Goal: Task Accomplishment & Management: Use online tool/utility

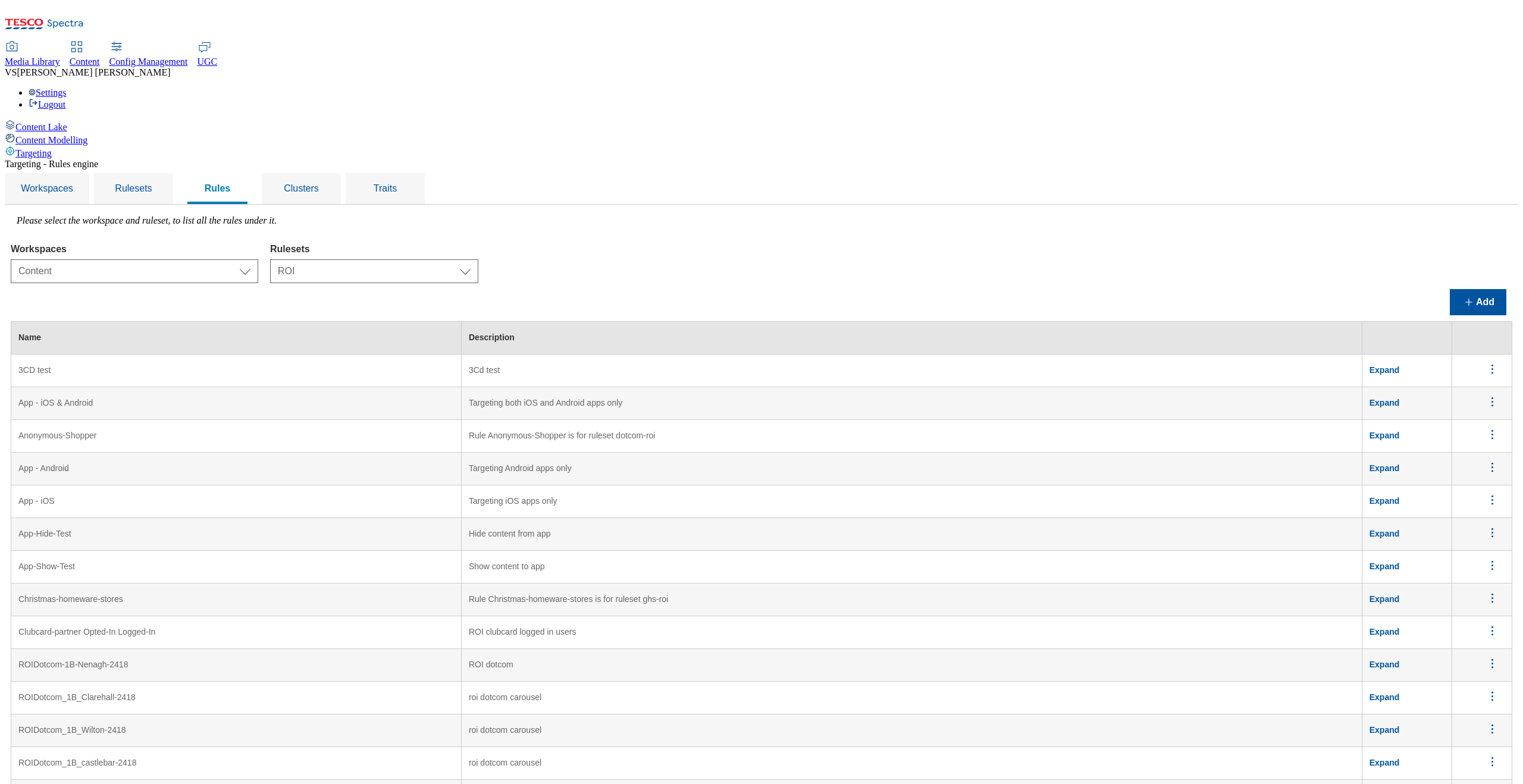
select select "f510054f-adaa-4692-b570-80fa3897127a"
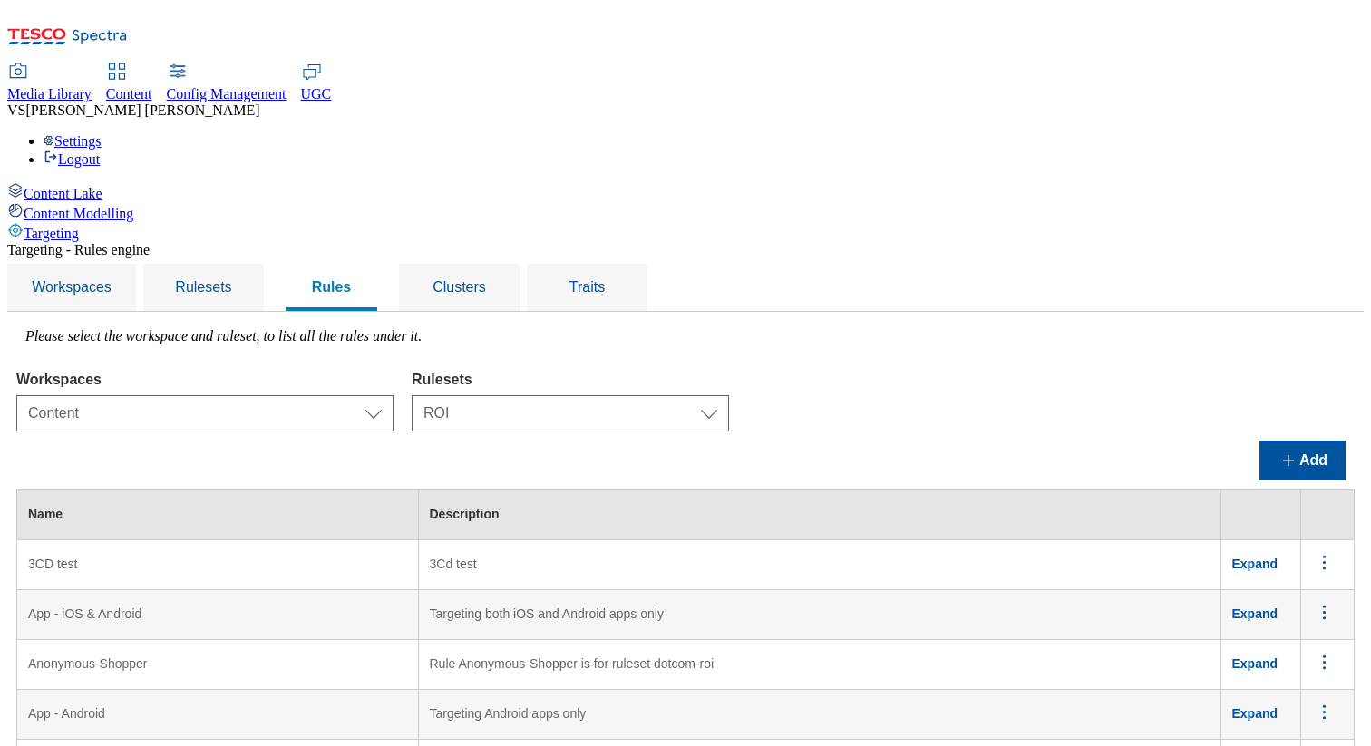
scroll to position [1273, 160]
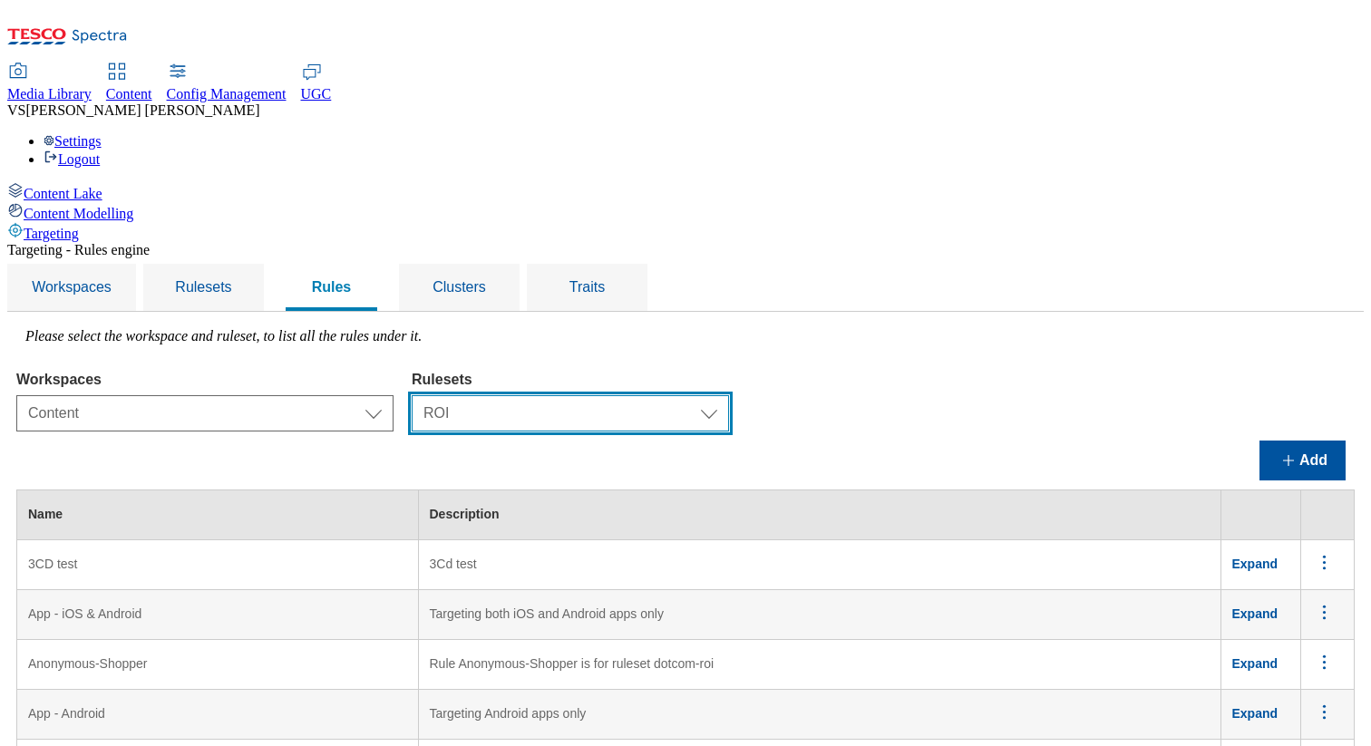
click at [724, 395] on select "Select ruleset CZ TEST HU ROI SK UK clubcard-roi clubcard-website customer-enga…" at bounding box center [570, 413] width 317 height 36
select select "5113db17-1b35-4e50-beac-5f3c7afeb8da"
click at [639, 395] on select "Select ruleset CZ TEST HU ROI SK UK clubcard-roi clubcard-website customer-enga…" at bounding box center [570, 413] width 317 height 36
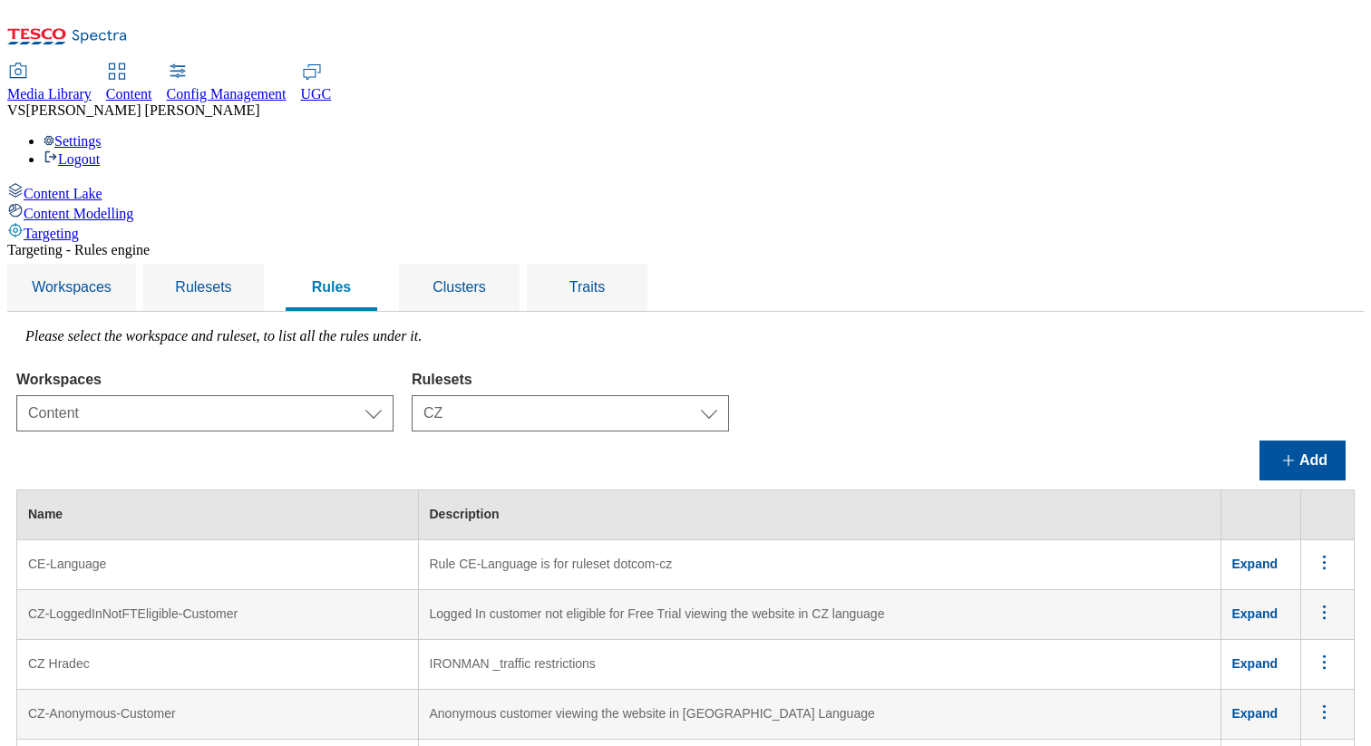
scroll to position [575, 0]
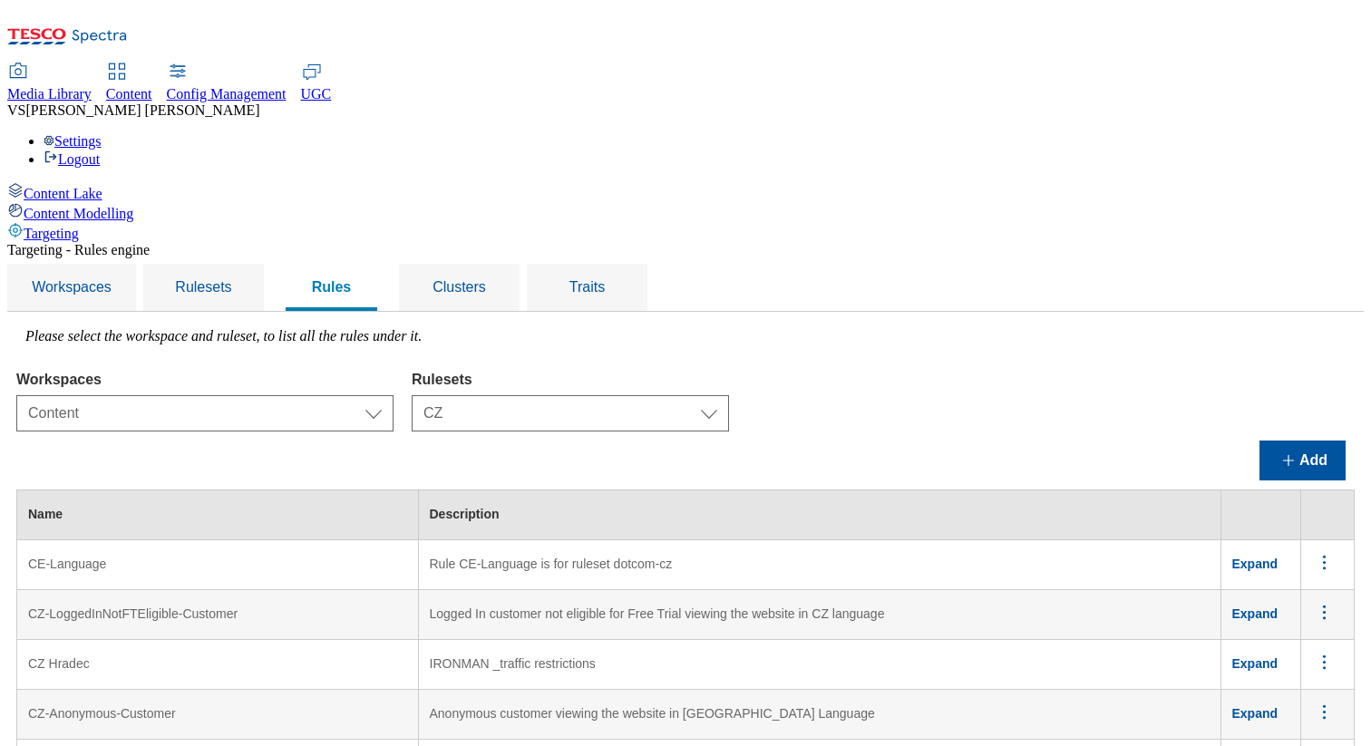
scroll to position [0, 0]
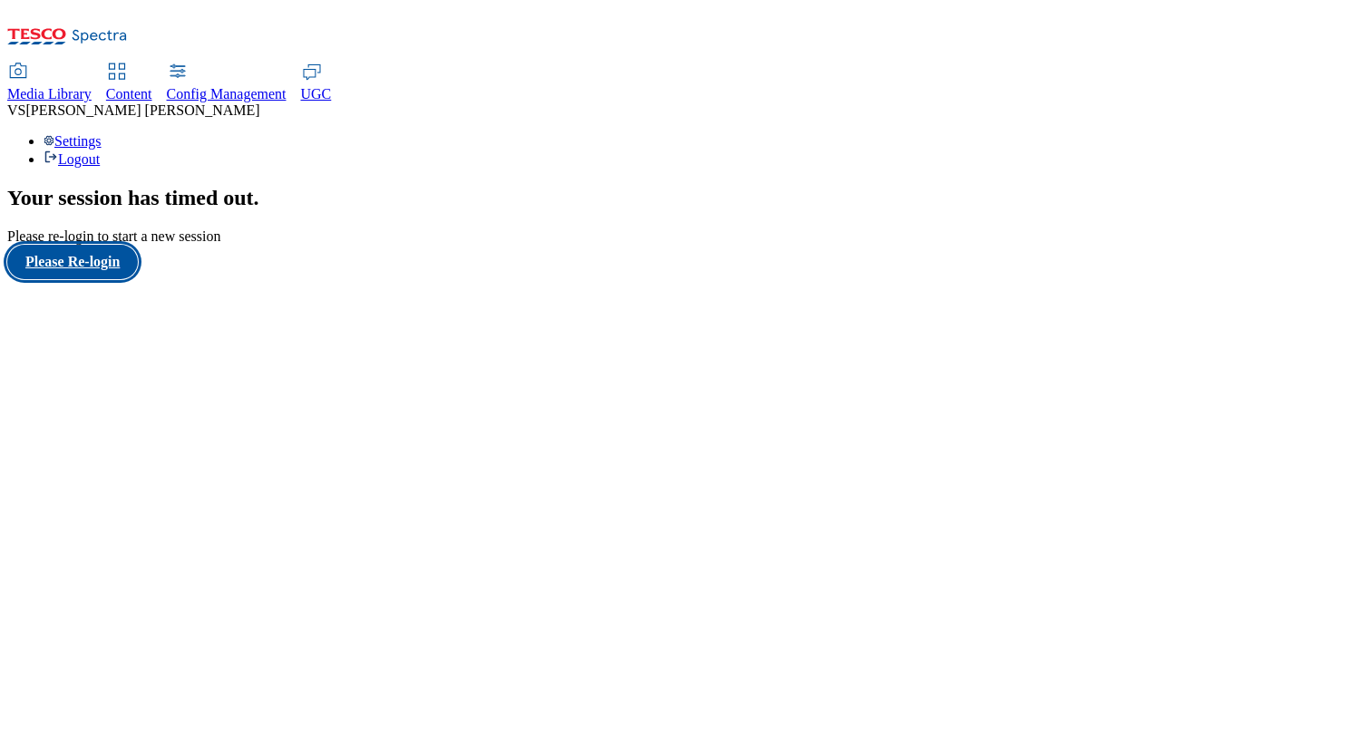
click at [103, 279] on button "Please Re-login" at bounding box center [72, 262] width 131 height 34
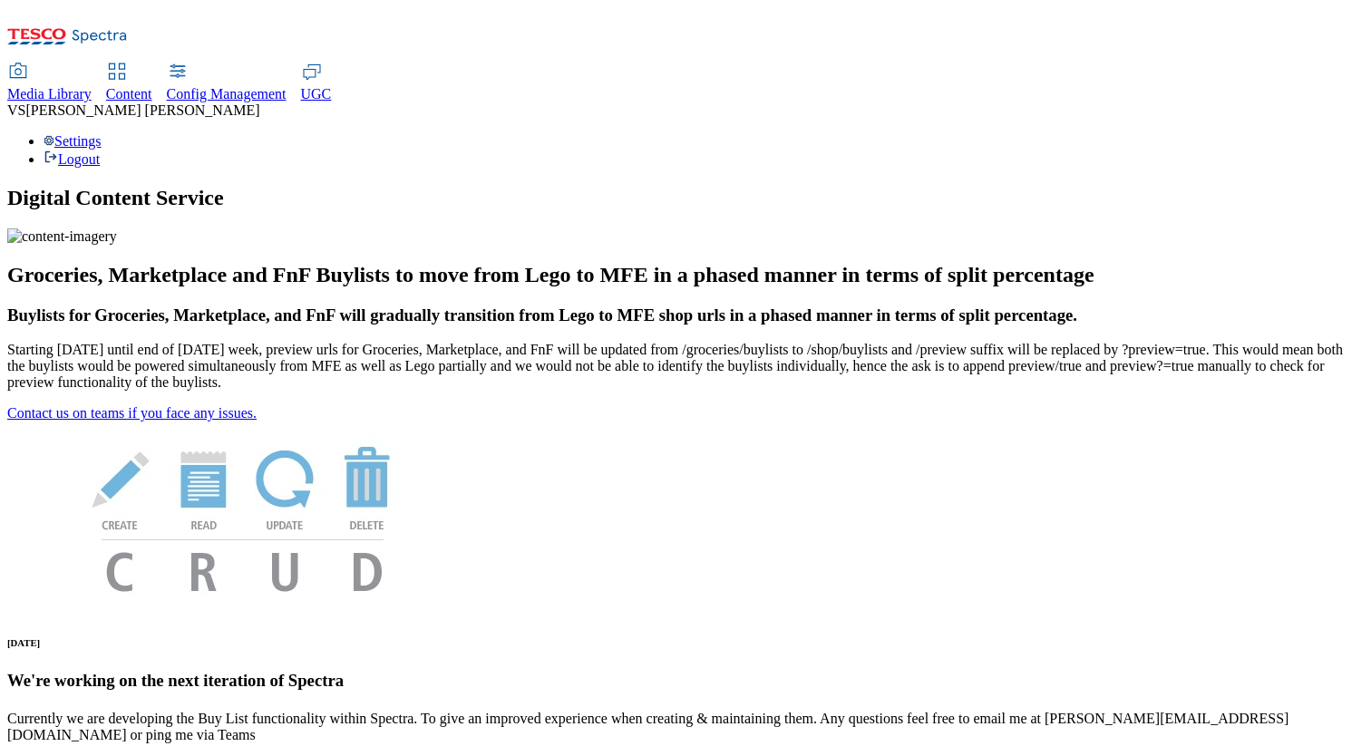
click at [152, 86] on span "Content" at bounding box center [129, 93] width 46 height 15
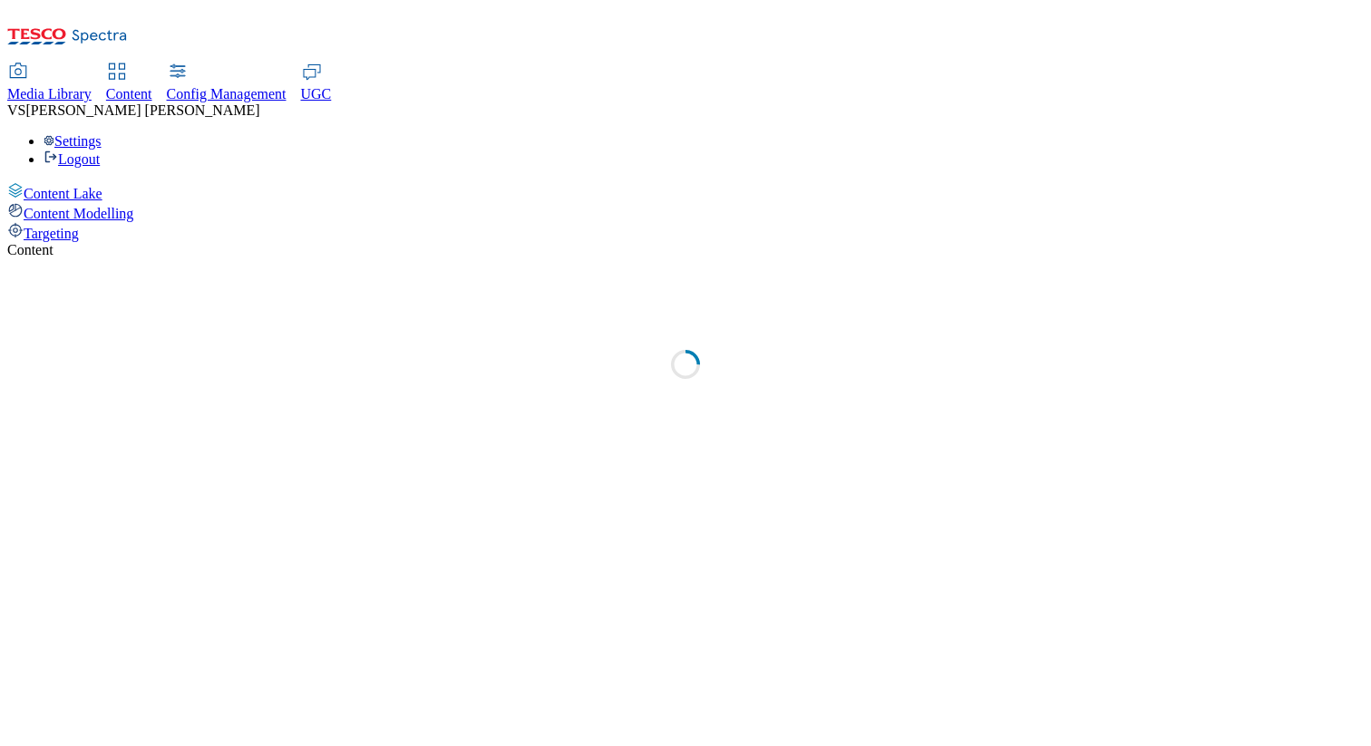
select select "group-comms"
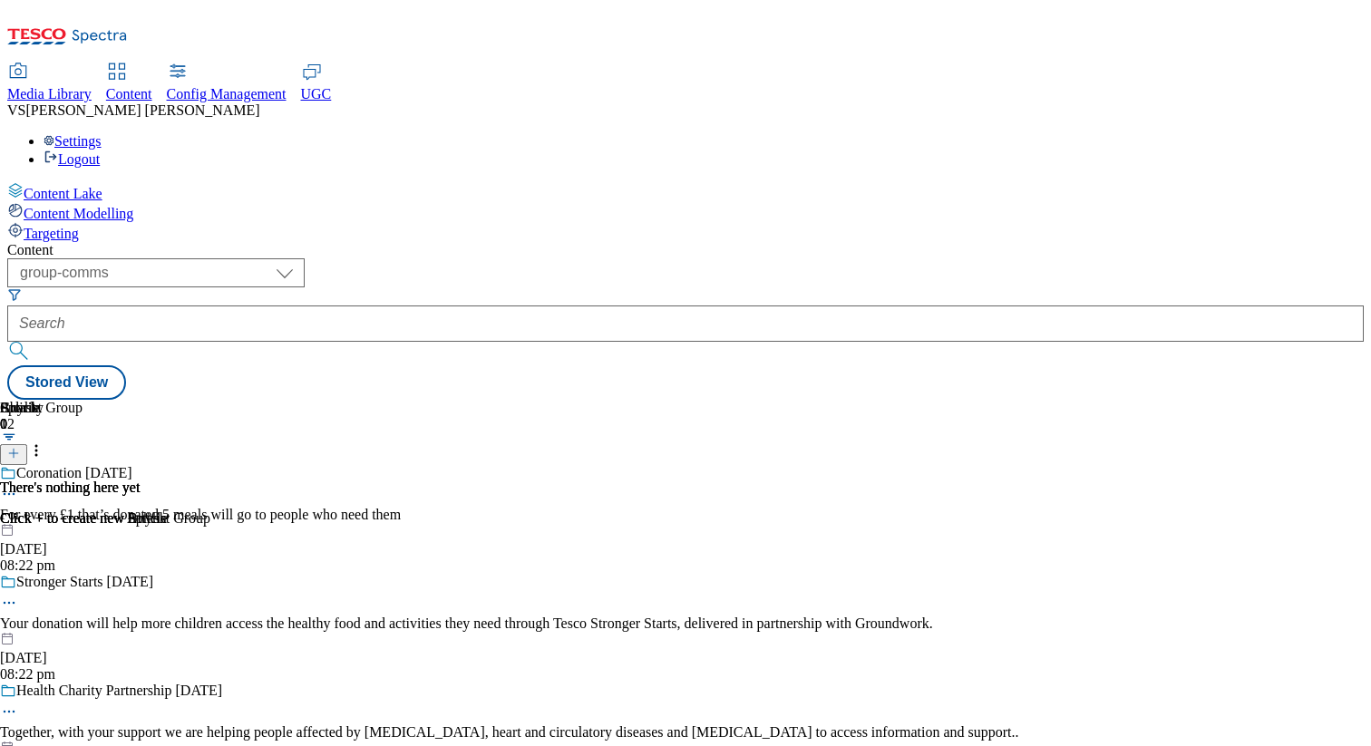
click at [79, 226] on span "Targeting" at bounding box center [51, 233] width 55 height 15
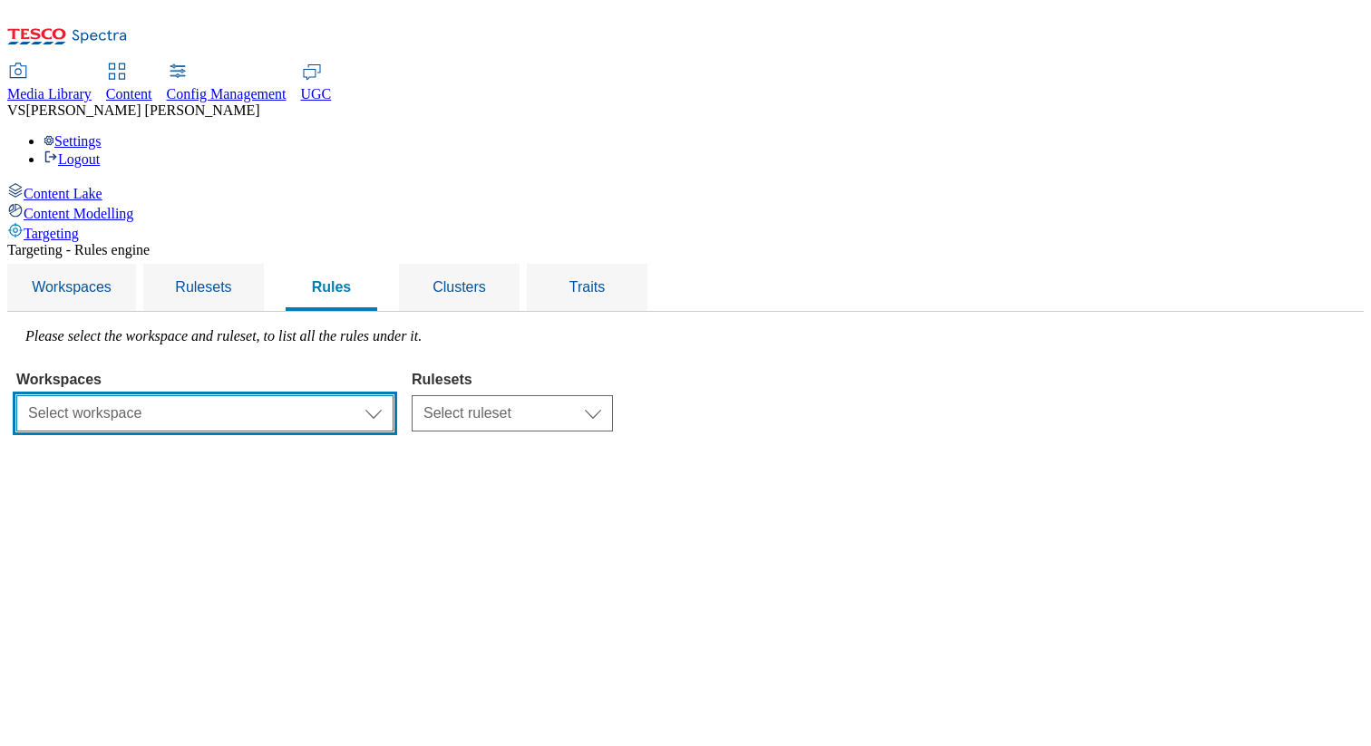
click at [394, 395] on select "Select workspace Test Targeting_28th_August_Sanity test 20th march Test_Sanity_…" at bounding box center [204, 413] width 377 height 36
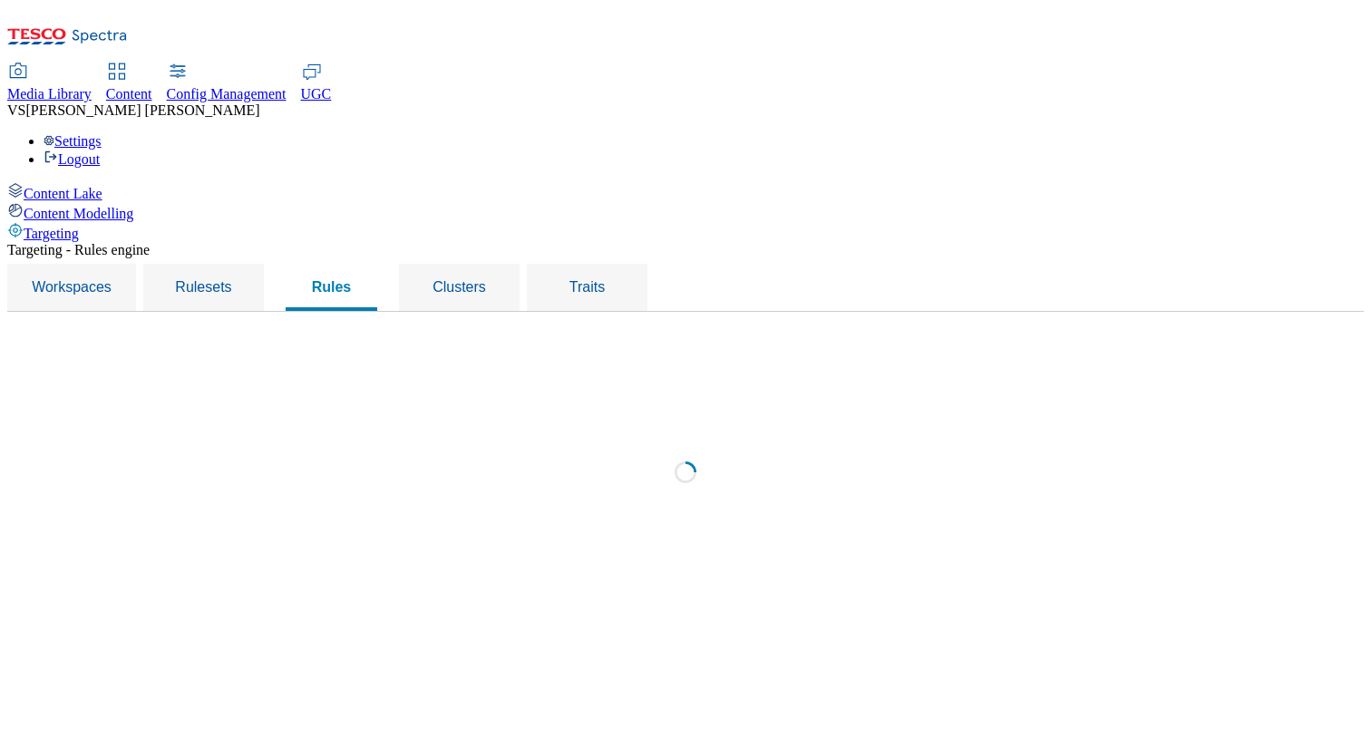
select select "f510054f-adaa-4692-b570-80fa3897127a"
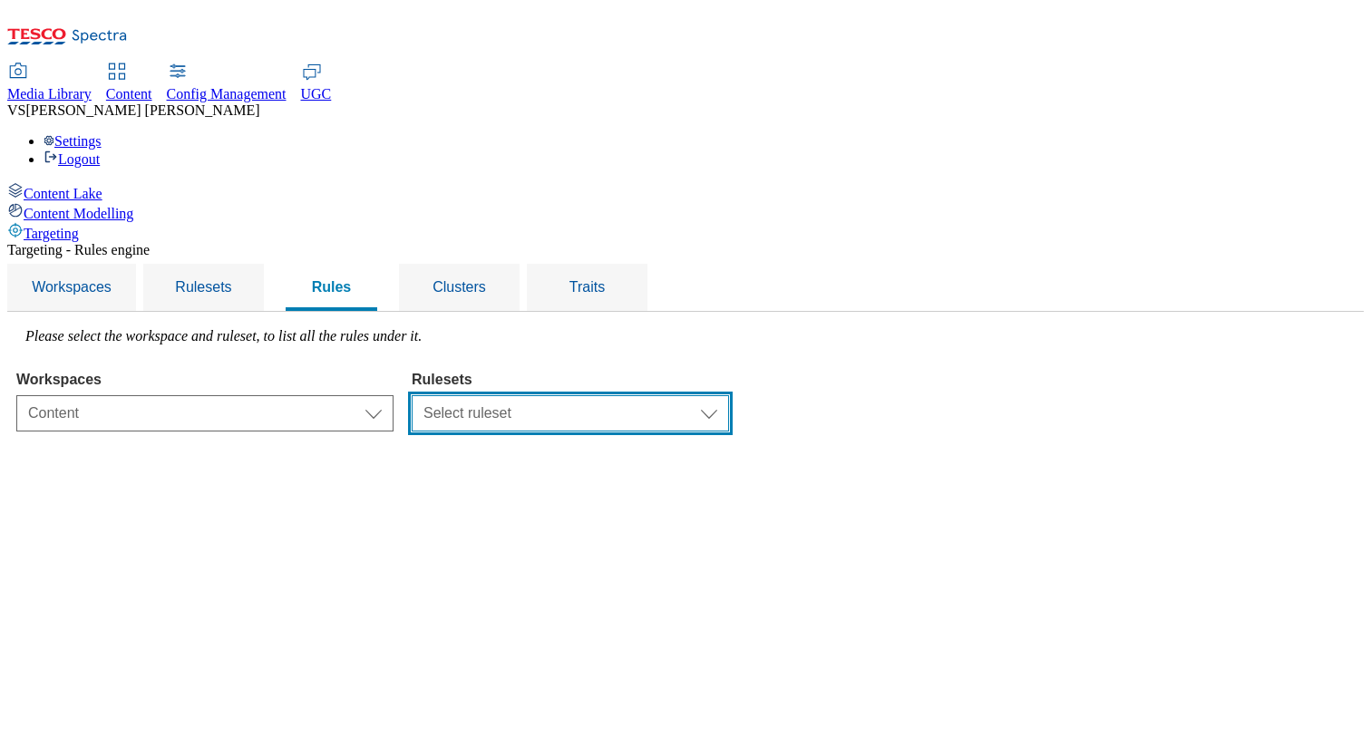
click at [694, 395] on select "Select ruleset CZ TEST HU ROI SK UK clubcard-roi clubcard-website customer-enga…" at bounding box center [570, 413] width 317 height 36
select select "5113db17-1b35-4e50-beac-5f3c7afeb8da"
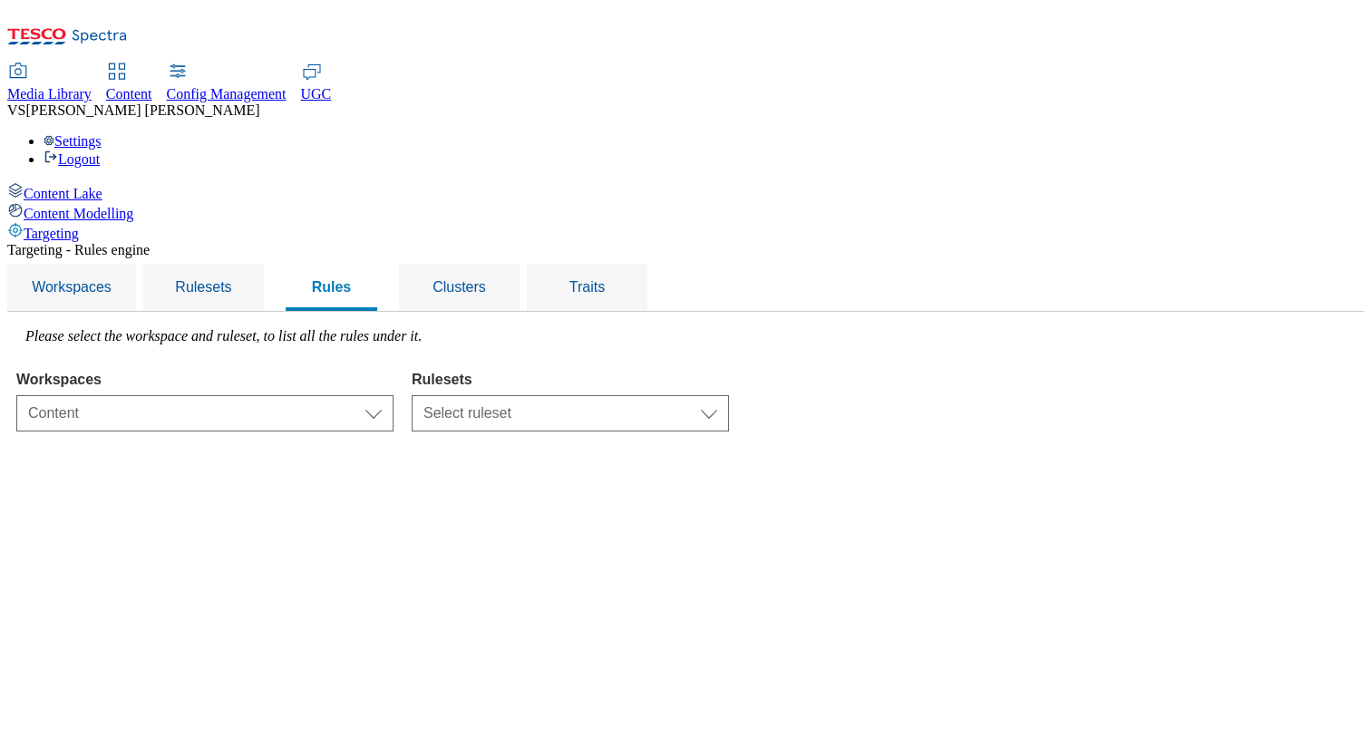
click at [639, 395] on select "Select ruleset CZ TEST HU ROI SK UK clubcard-roi clubcard-website customer-enga…" at bounding box center [570, 413] width 317 height 36
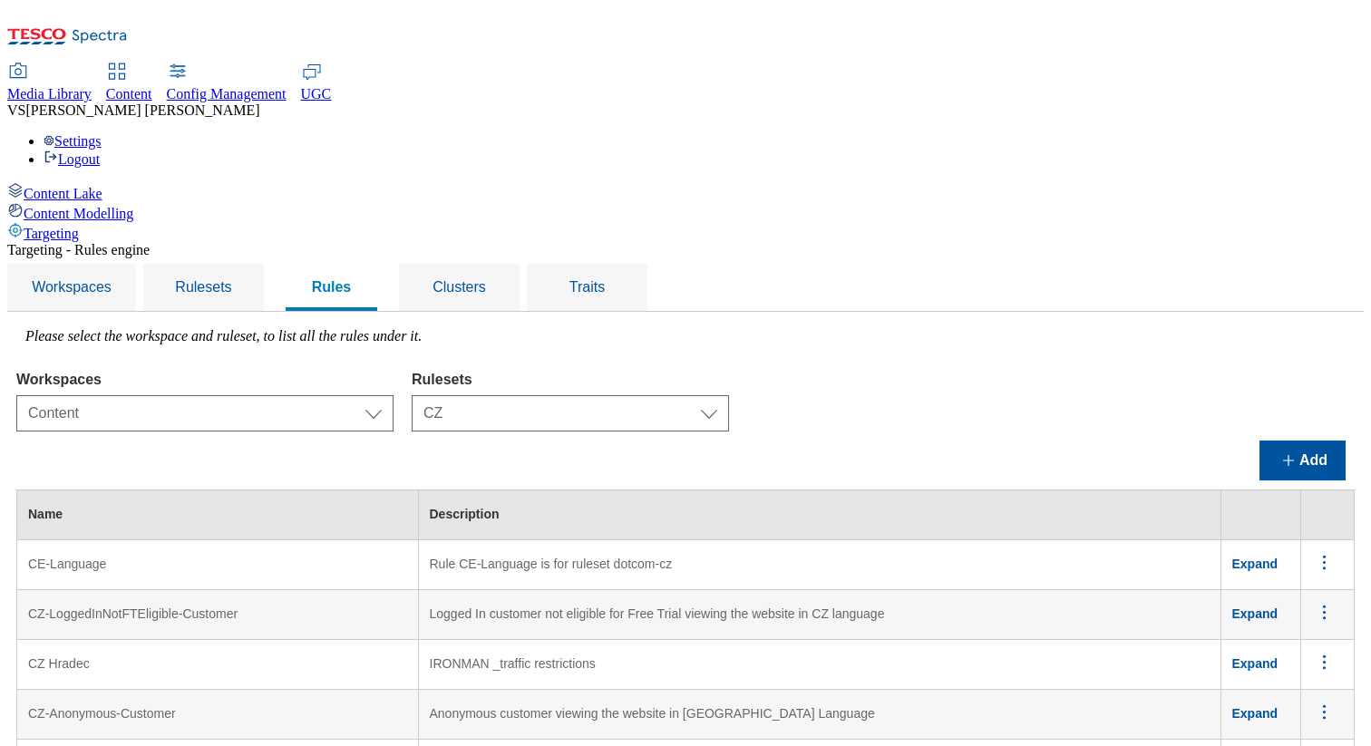
click at [697, 441] on div "Add" at bounding box center [685, 461] width 1338 height 40
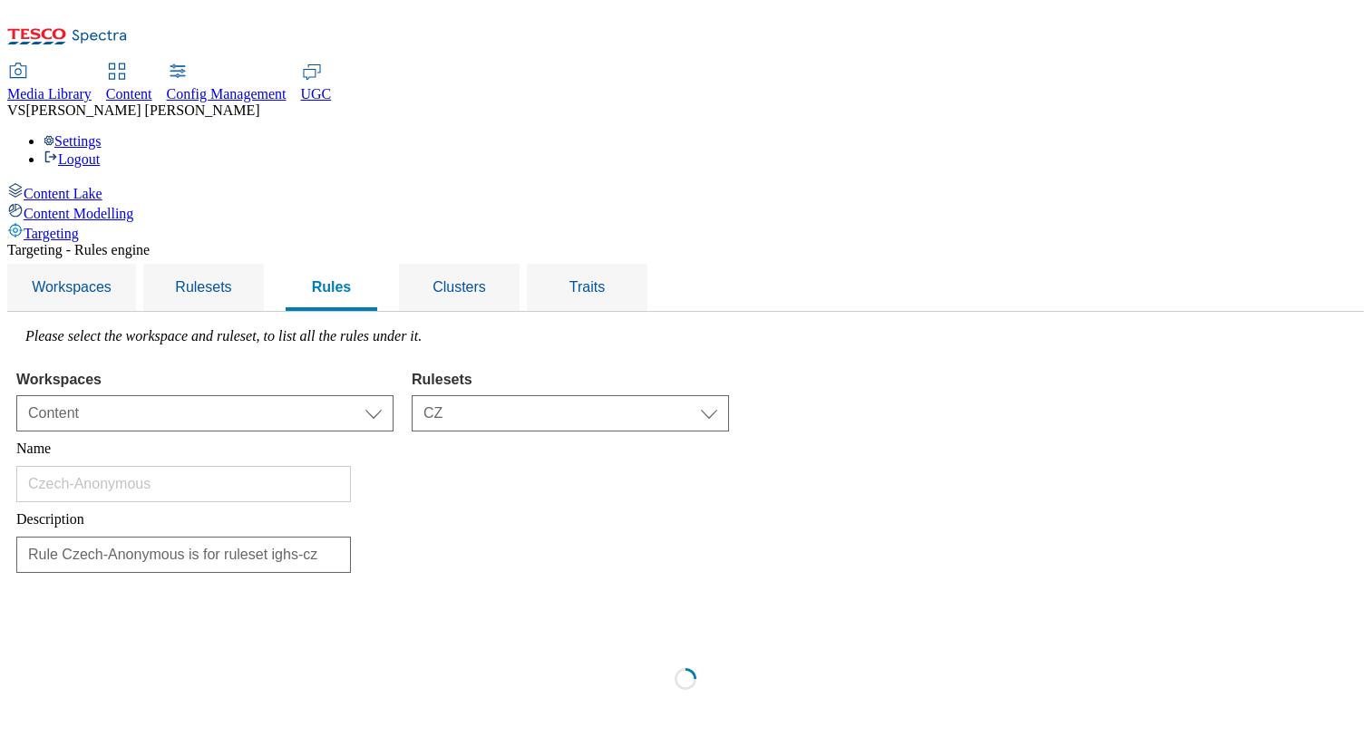
scroll to position [0, 0]
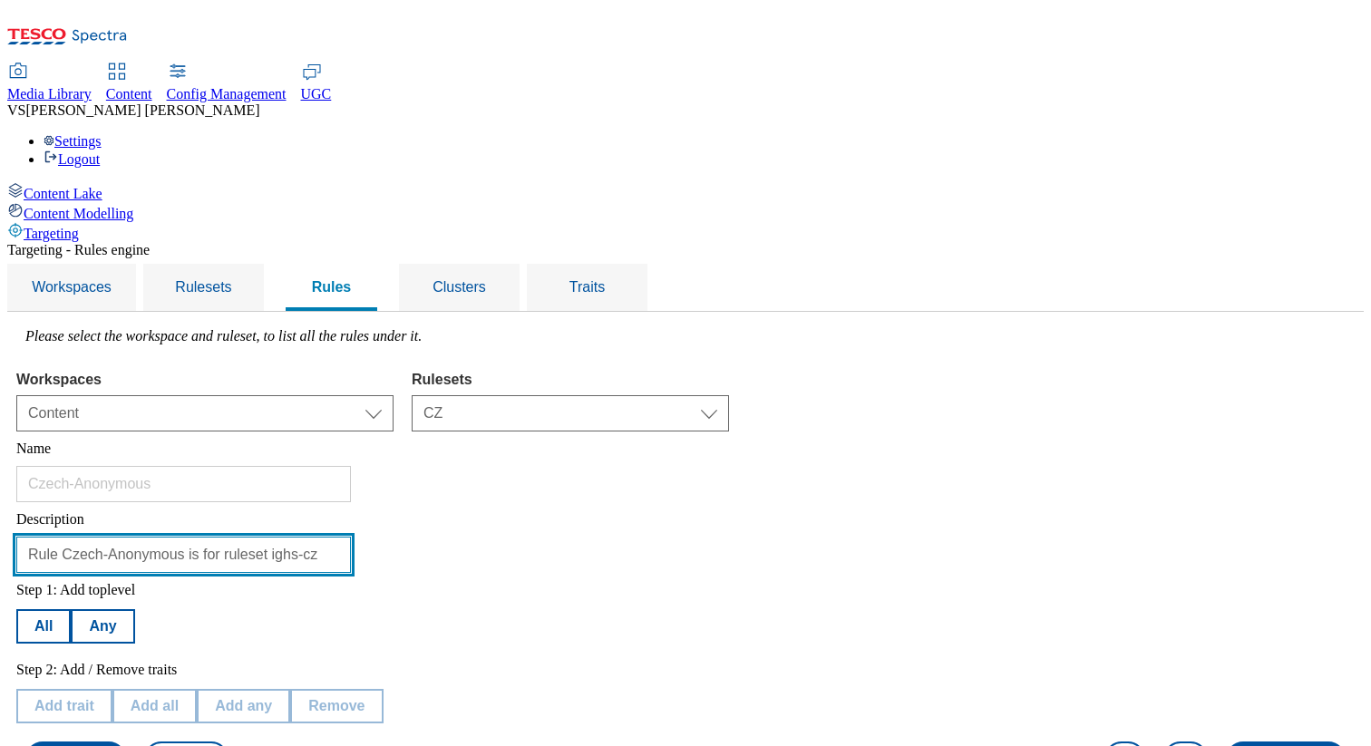
click at [351, 537] on input "Rule Czech-Anonymous is for ruleset ighs-cz" at bounding box center [183, 555] width 335 height 36
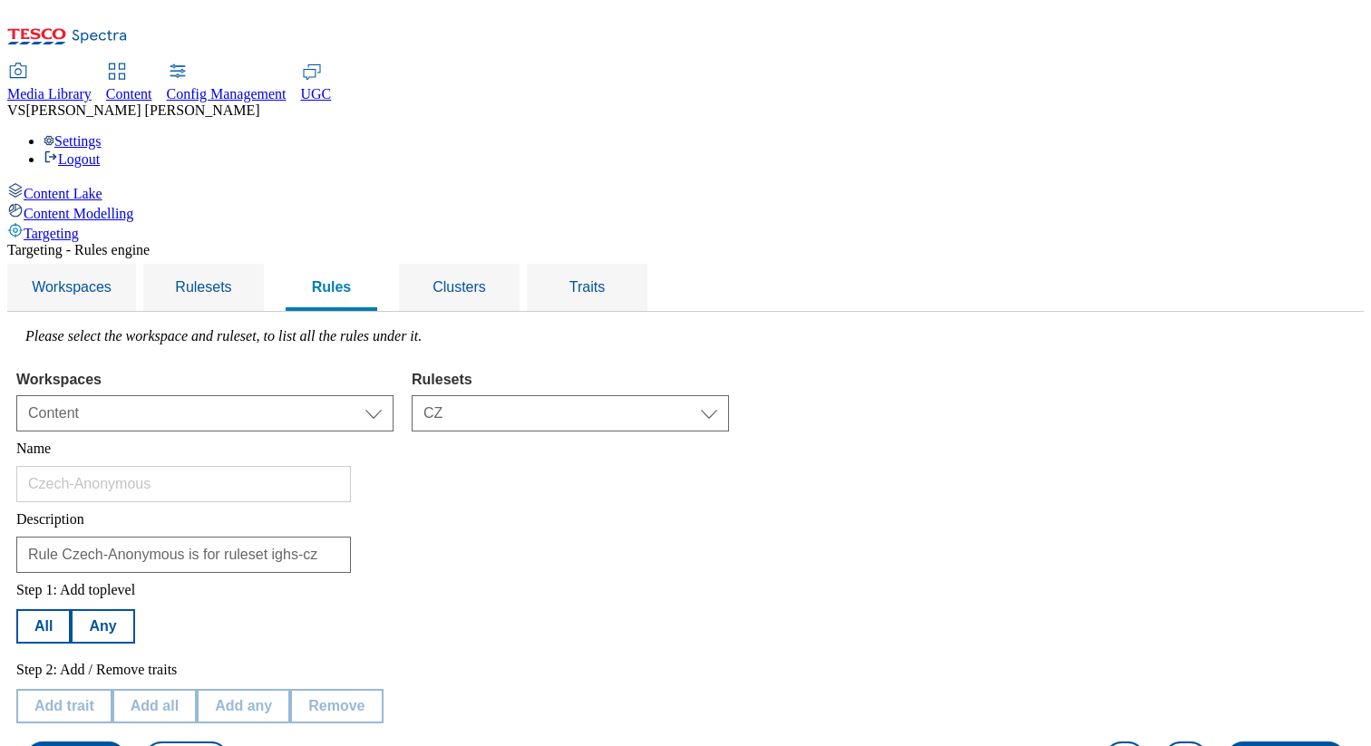
scroll to position [326, 0]
click at [228, 742] on button "Cancel" at bounding box center [185, 759] width 83 height 34
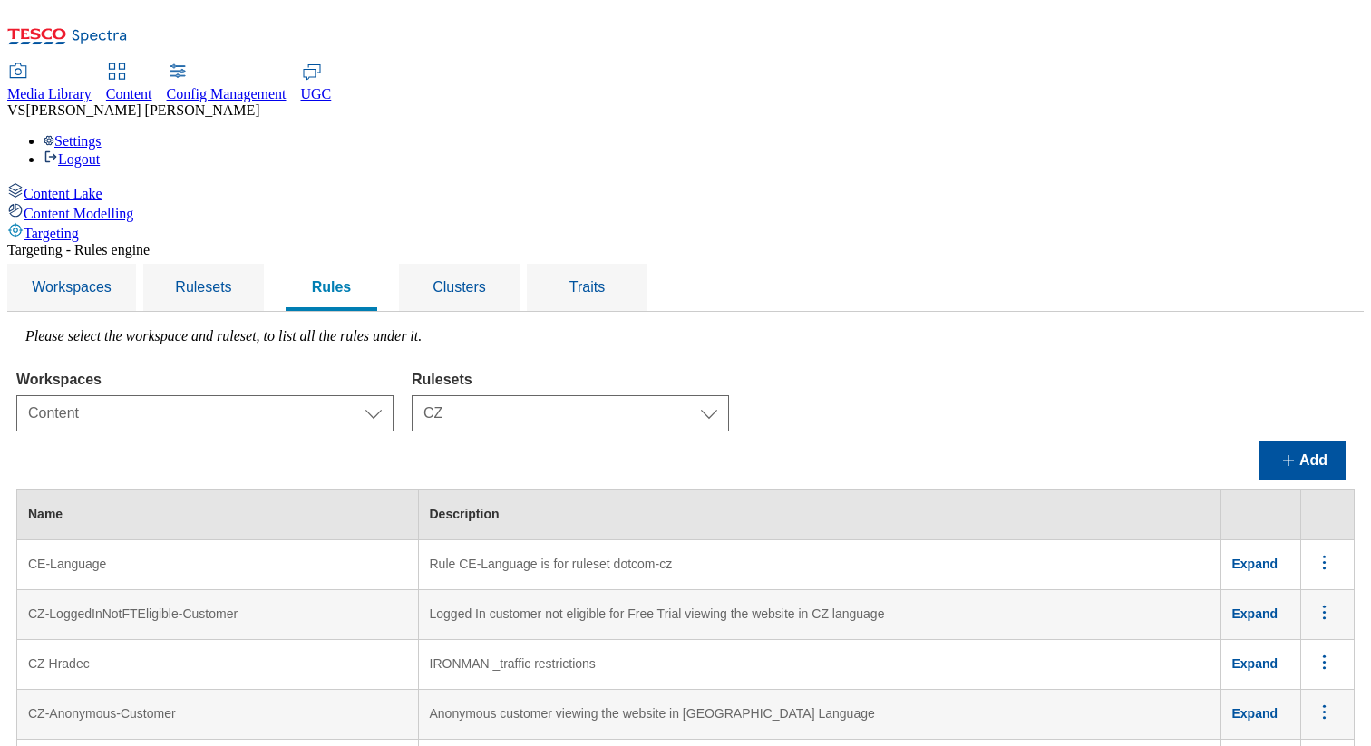
scroll to position [184, 0]
click at [595, 441] on div "Add" at bounding box center [685, 461] width 1338 height 40
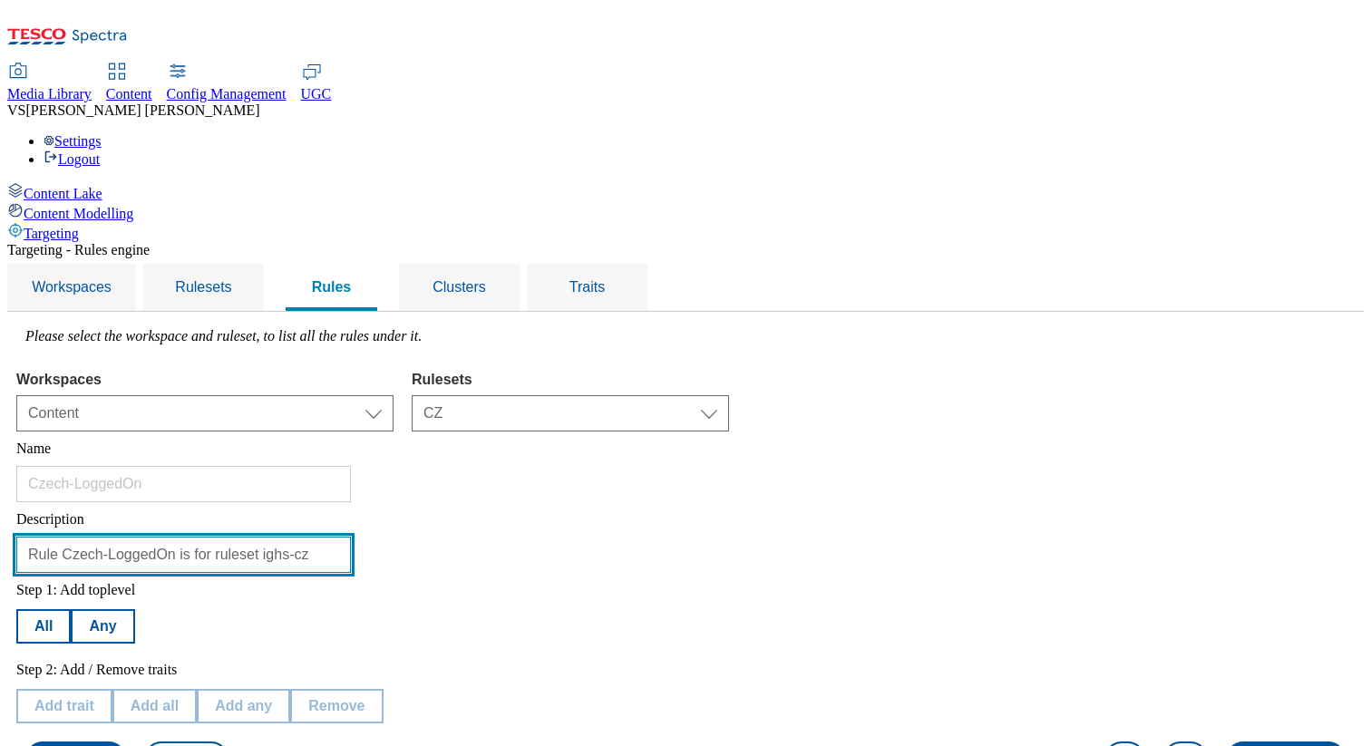
click at [351, 537] on input "Rule Czech-LoggedOn is for ruleset ighs-cz" at bounding box center [183, 555] width 335 height 36
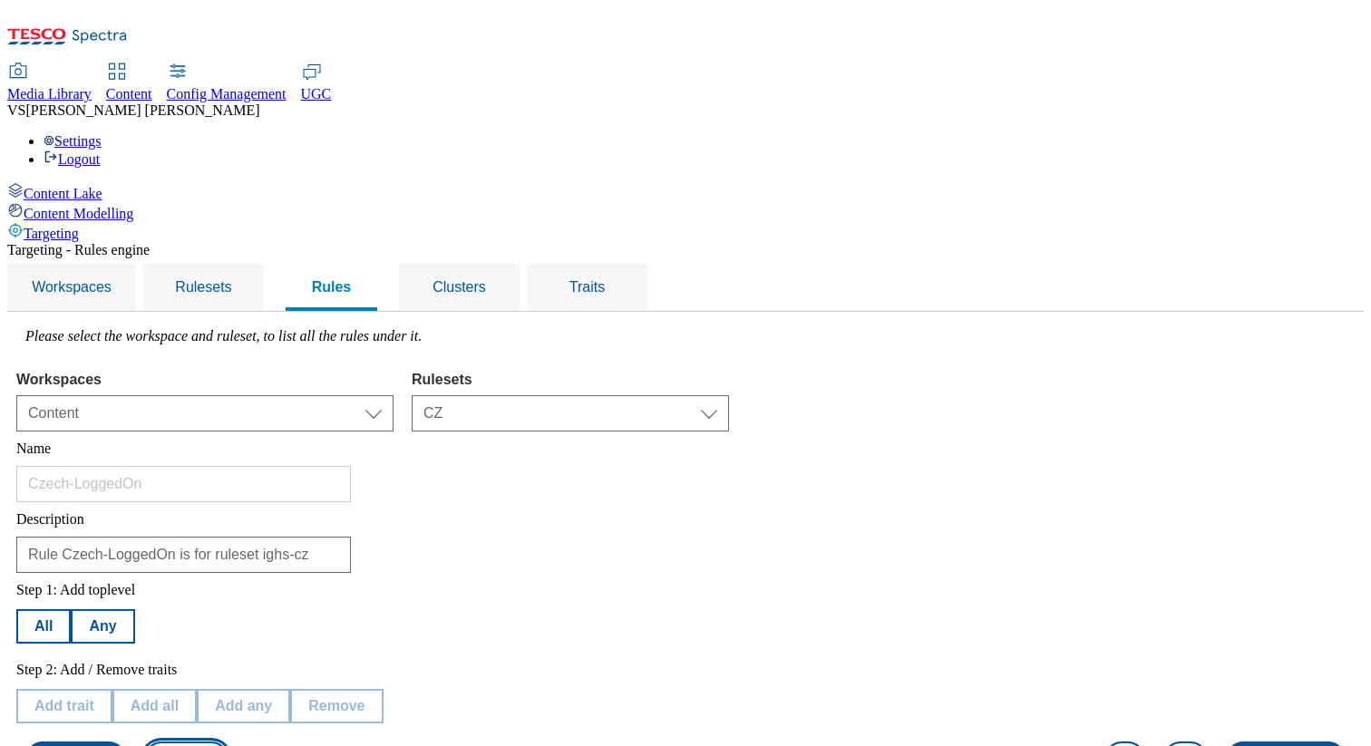
click at [228, 742] on button "Cancel" at bounding box center [185, 759] width 83 height 34
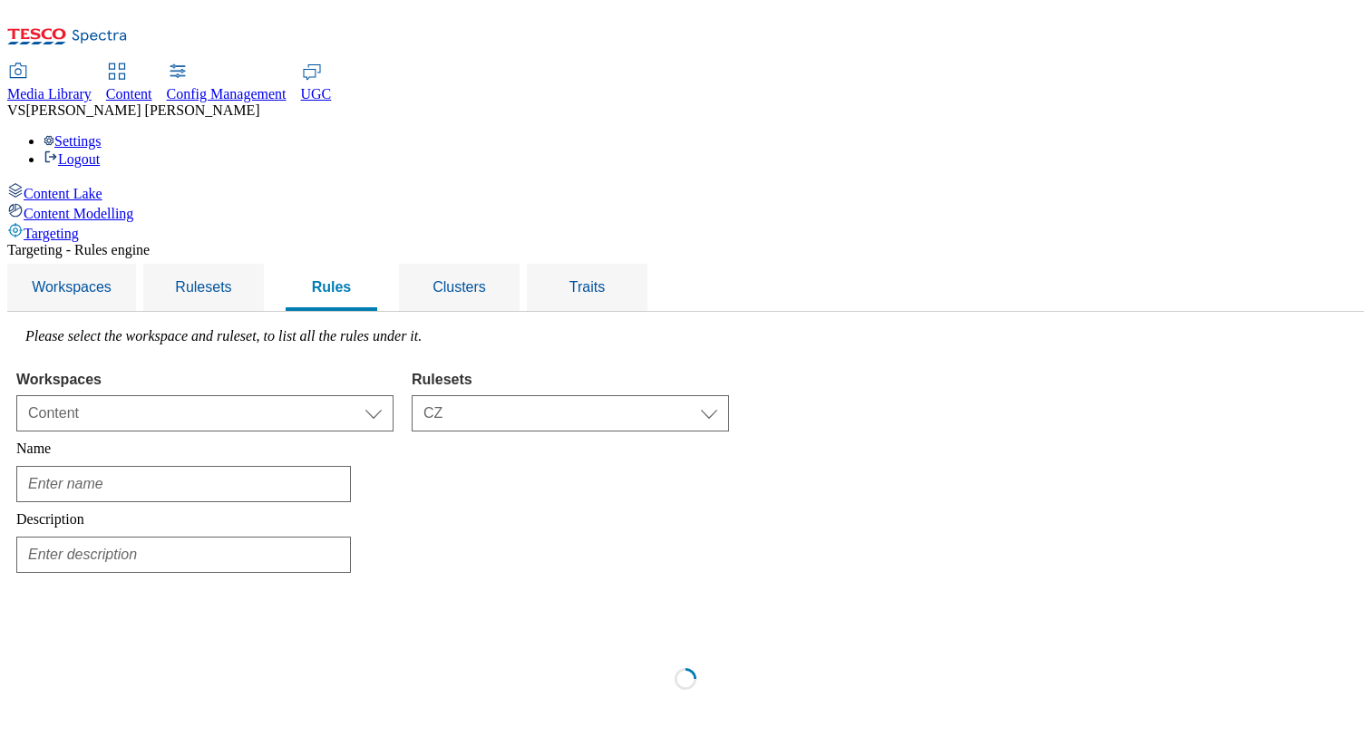
type input "GIAB-stores-[GEOGRAPHIC_DATA]"
type input "Rule GIAB-stores-CZ is for ruleset ighs-cz"
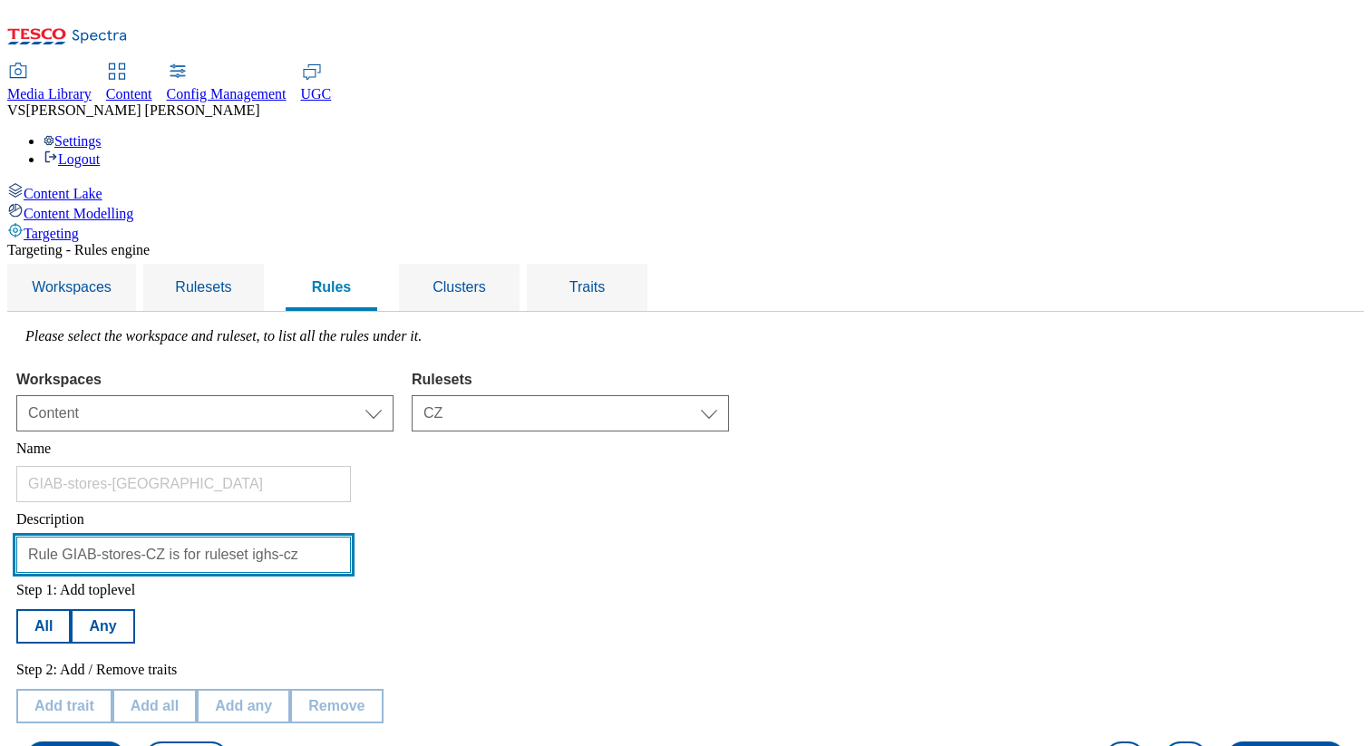
click at [351, 537] on input "Rule GIAB-stores-CZ is for ruleset ighs-cz" at bounding box center [183, 555] width 335 height 36
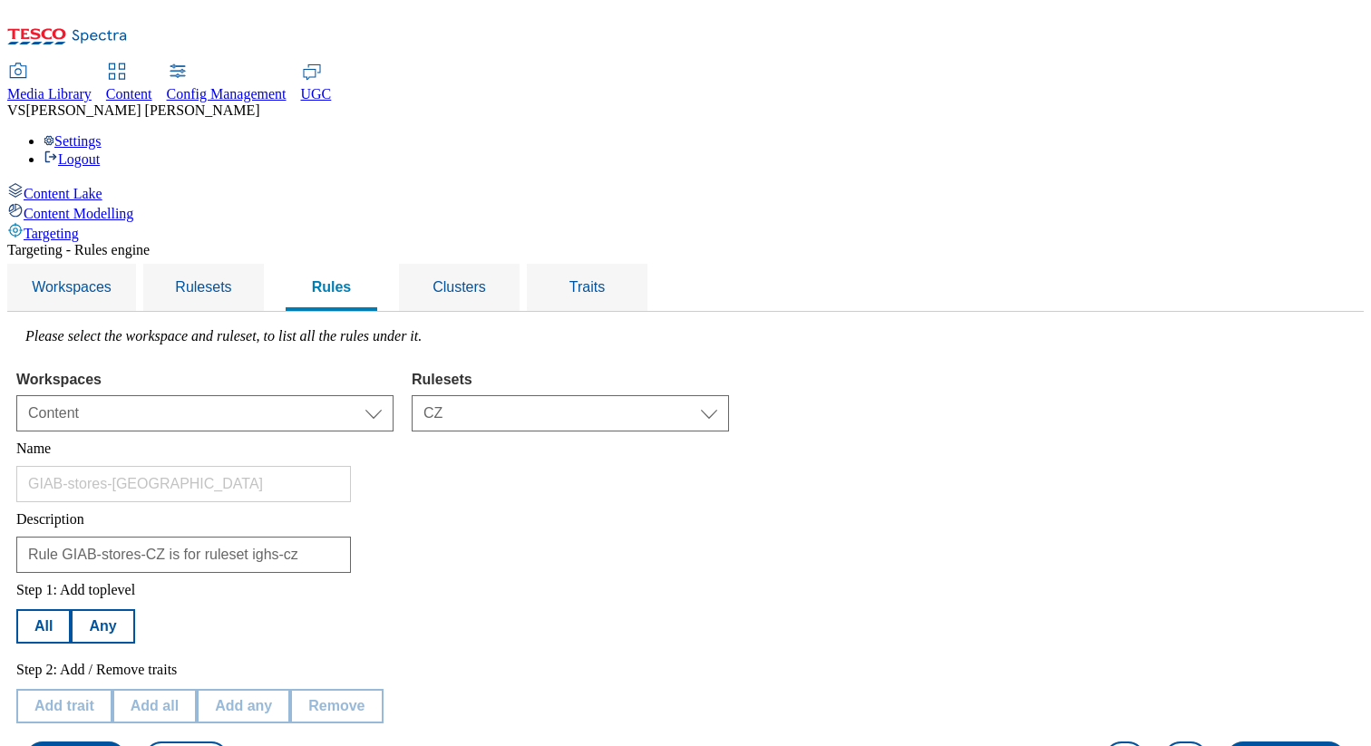
scroll to position [241, 0]
click at [112, 689] on button "Edit trait" at bounding box center [63, 706] width 95 height 34
select select "locationCluster"
select select "equals"
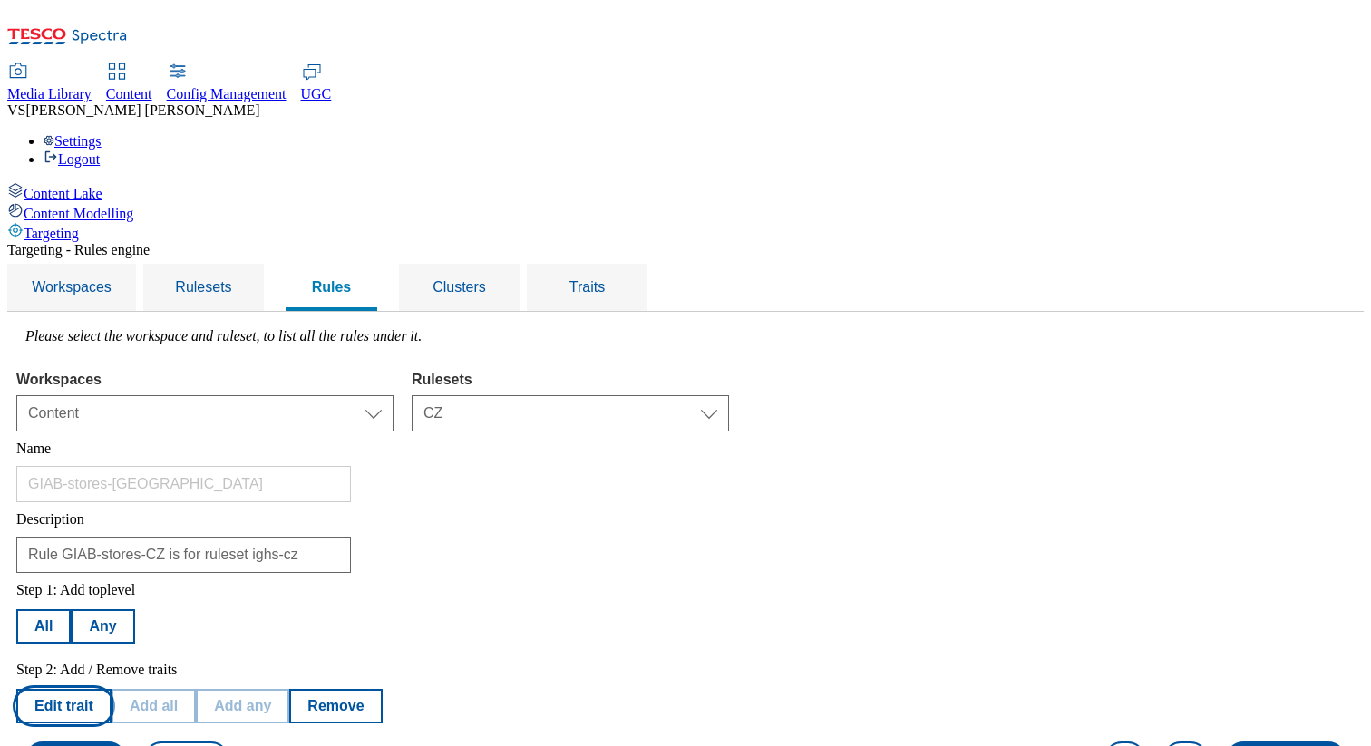
select select "8558f2d6-8a8d-45d8-90b4-50e6ef48022c"
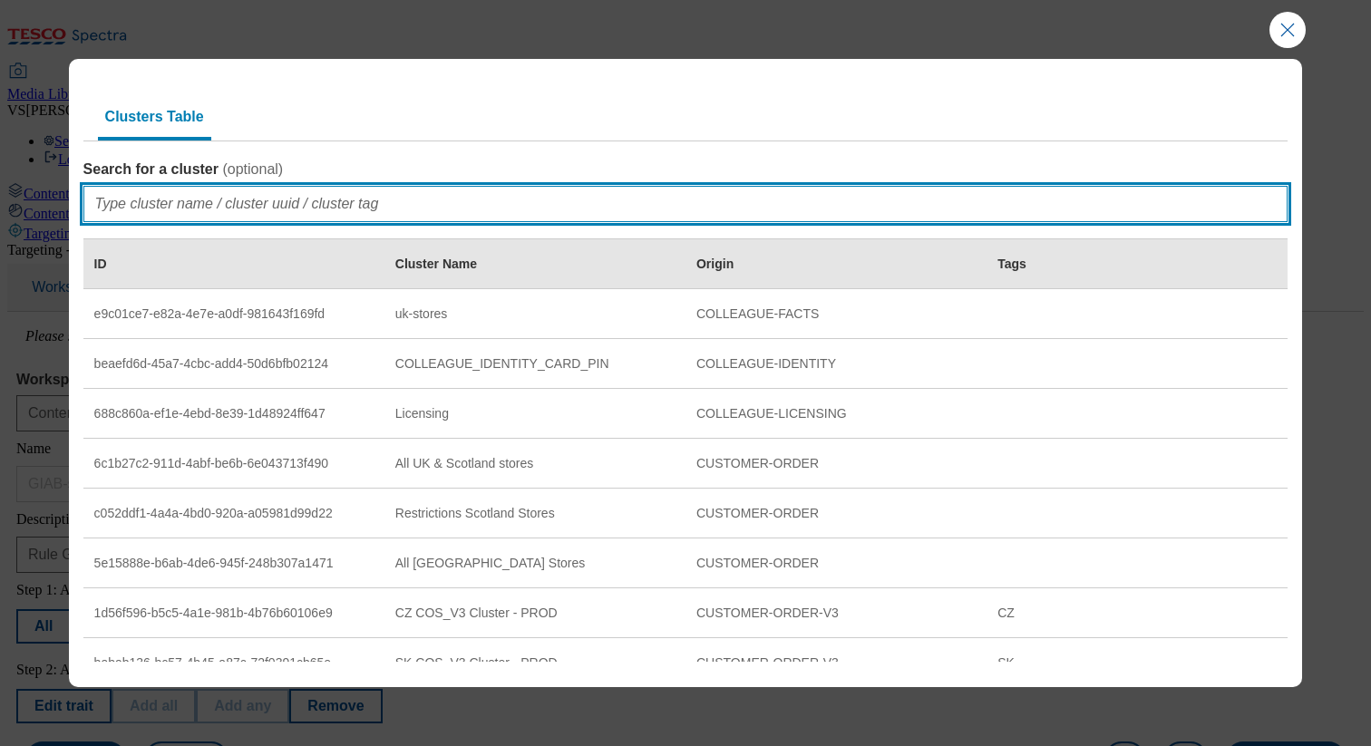
click at [249, 198] on input "Search for a cluster ( optional )" at bounding box center [685, 204] width 1205 height 36
paste input "GIAB-stores-[GEOGRAPHIC_DATA]"
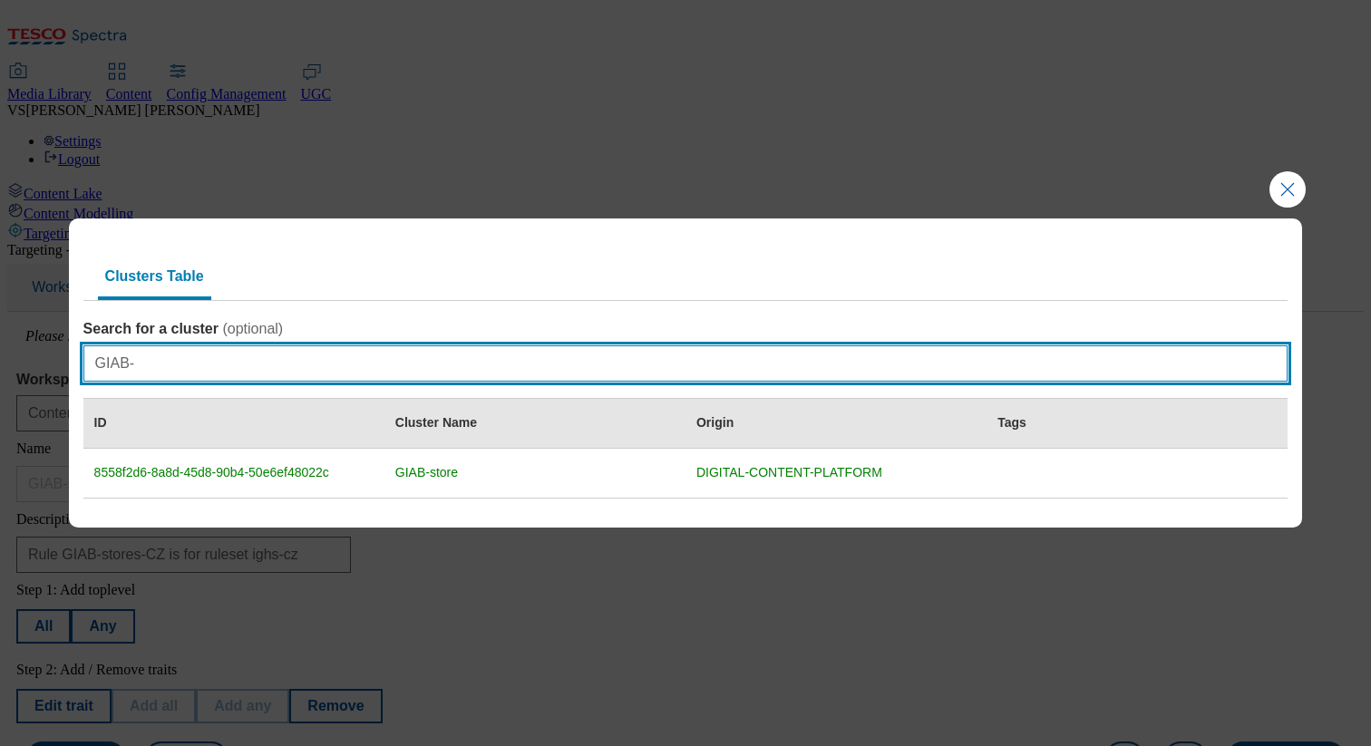
type input "GIAB-"
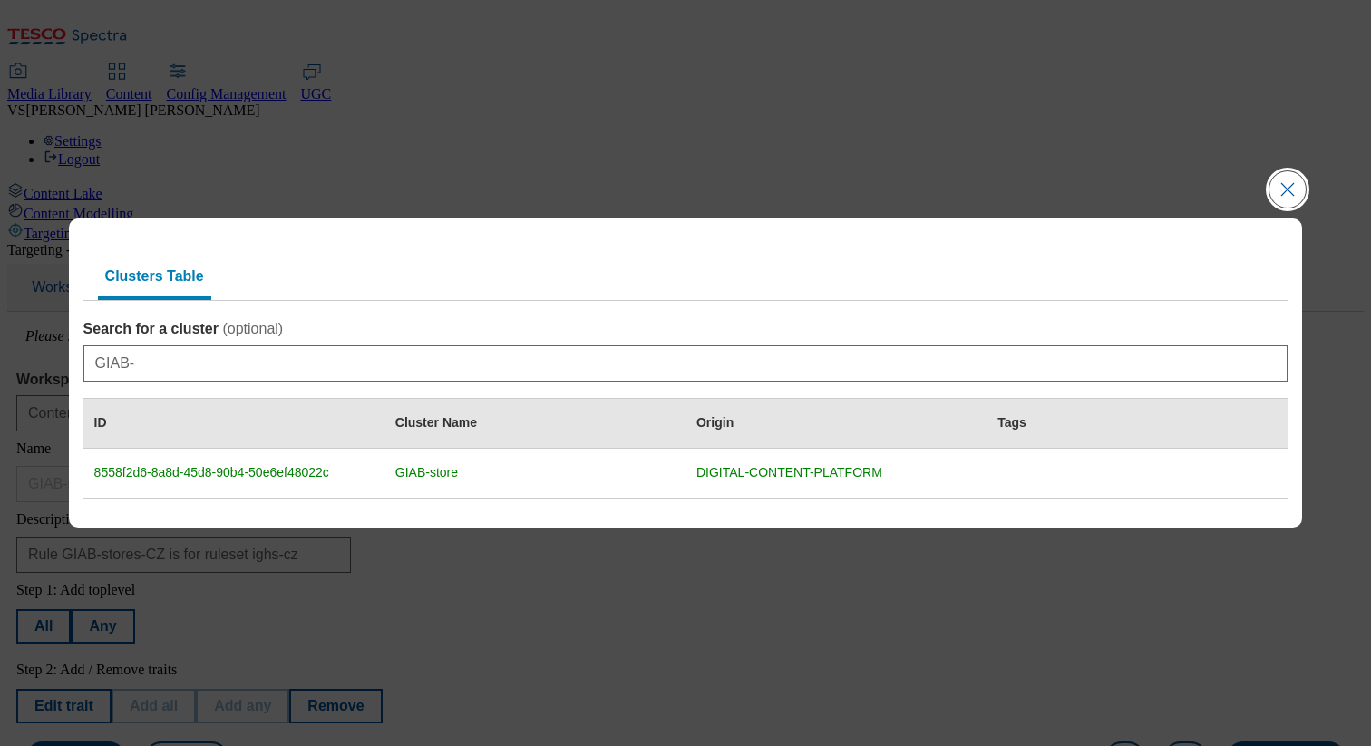
click at [1291, 186] on button "Close Modal" at bounding box center [1287, 189] width 36 height 36
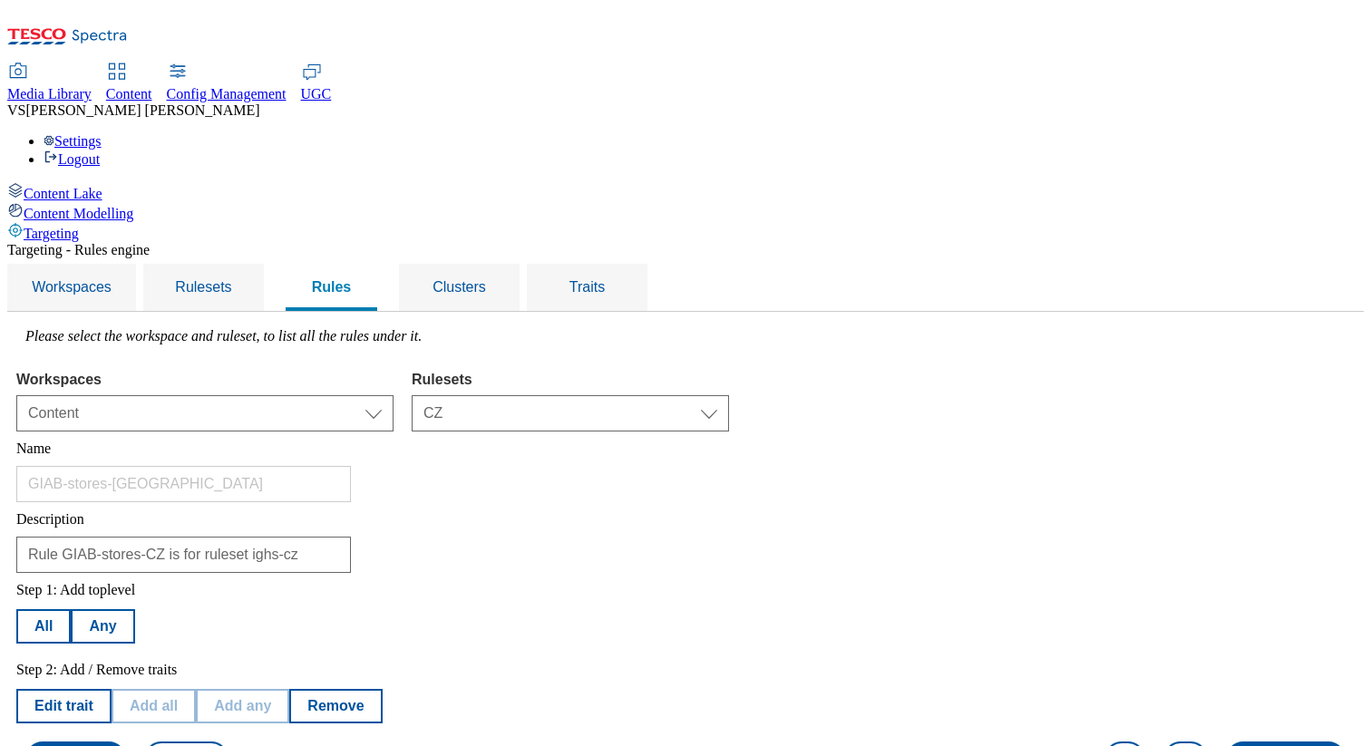
scroll to position [3, 0]
click at [486, 279] on span "Clusters" at bounding box center [459, 286] width 53 height 15
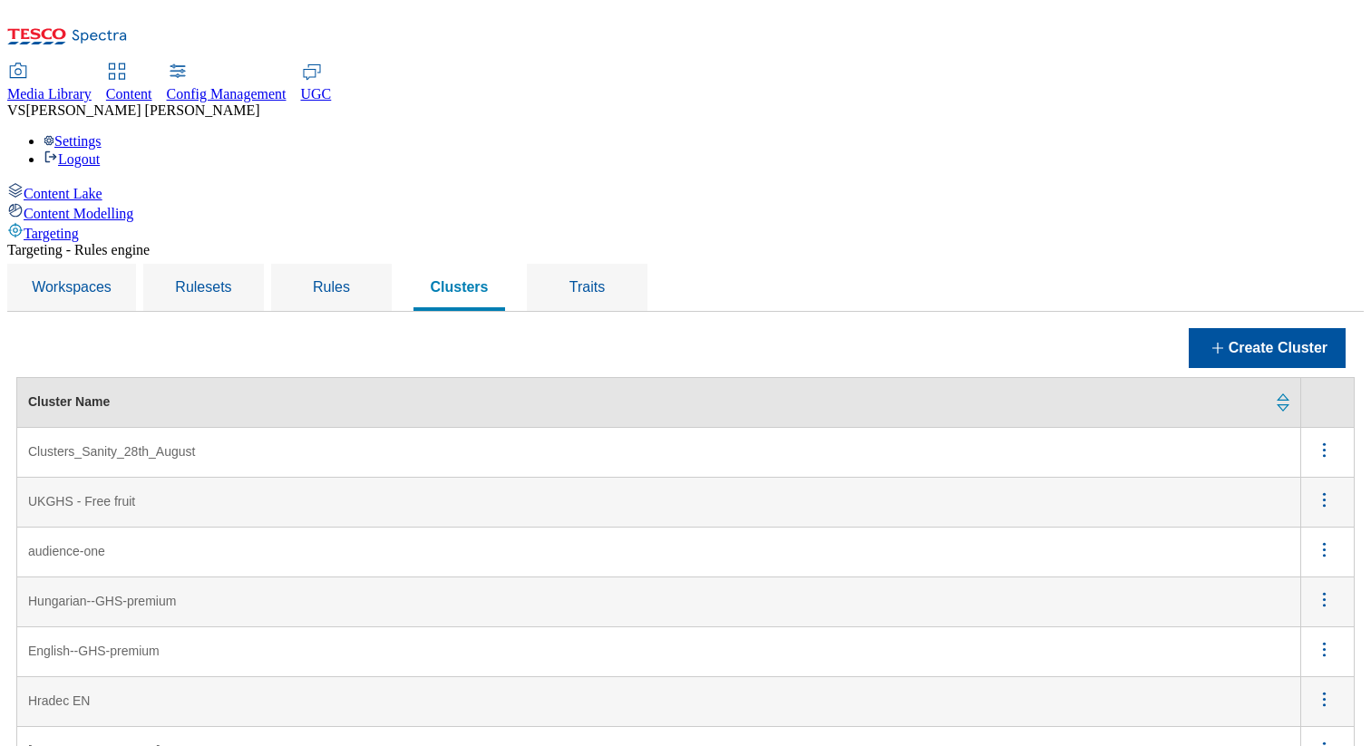
scroll to position [910, 0]
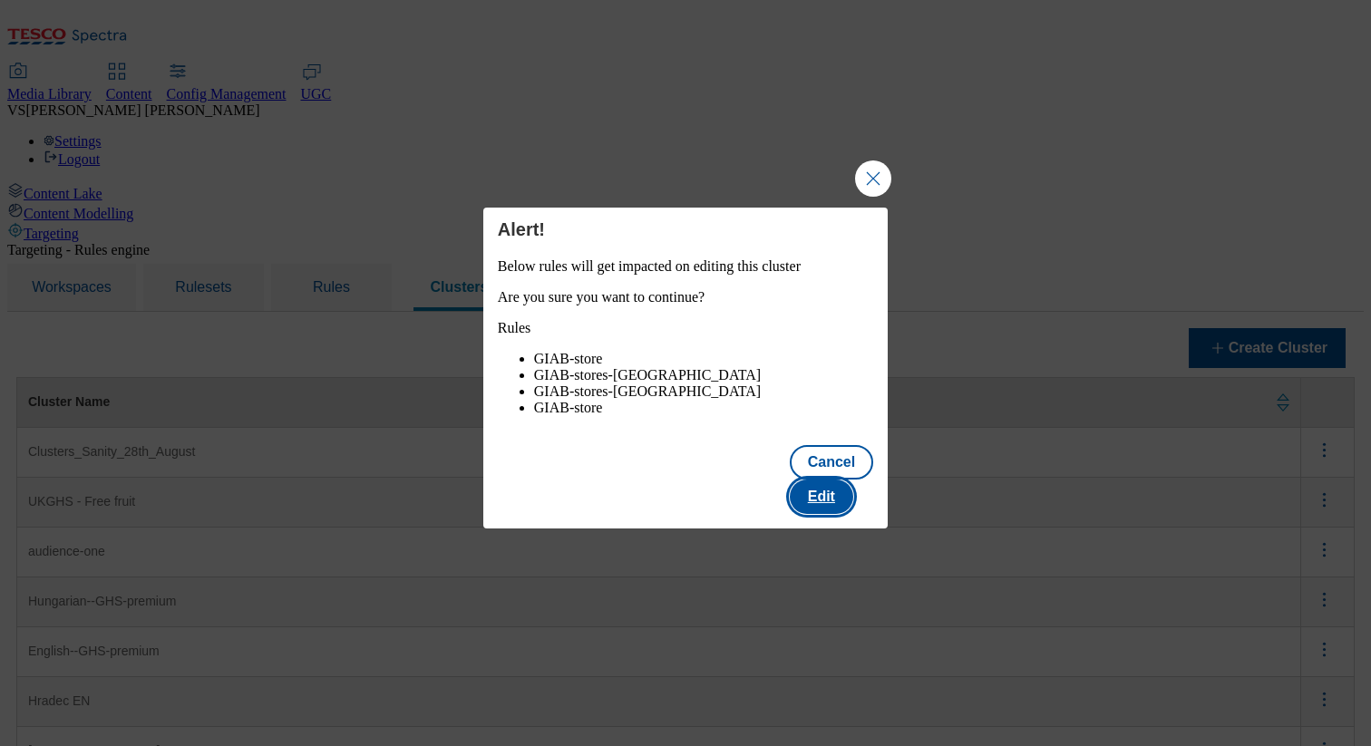
click at [846, 501] on button "Edit" at bounding box center [821, 497] width 63 height 34
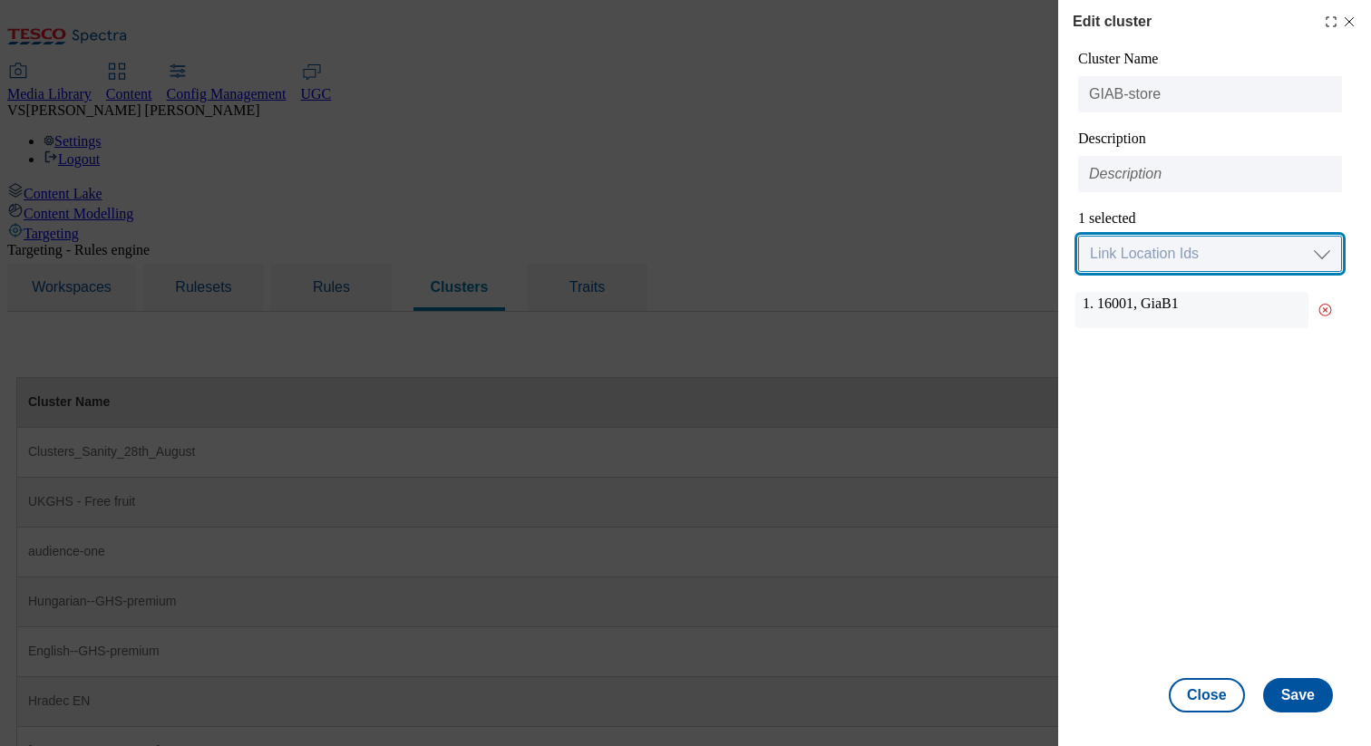
click at [1163, 267] on select "Link Location Ids Choose location from table Add Bulk Location UUIDs" at bounding box center [1210, 254] width 264 height 36
select select "locationtable"
click at [1078, 237] on select "Link Location Ids Choose location from table Add Bulk Location UUIDs" at bounding box center [1210, 254] width 264 height 36
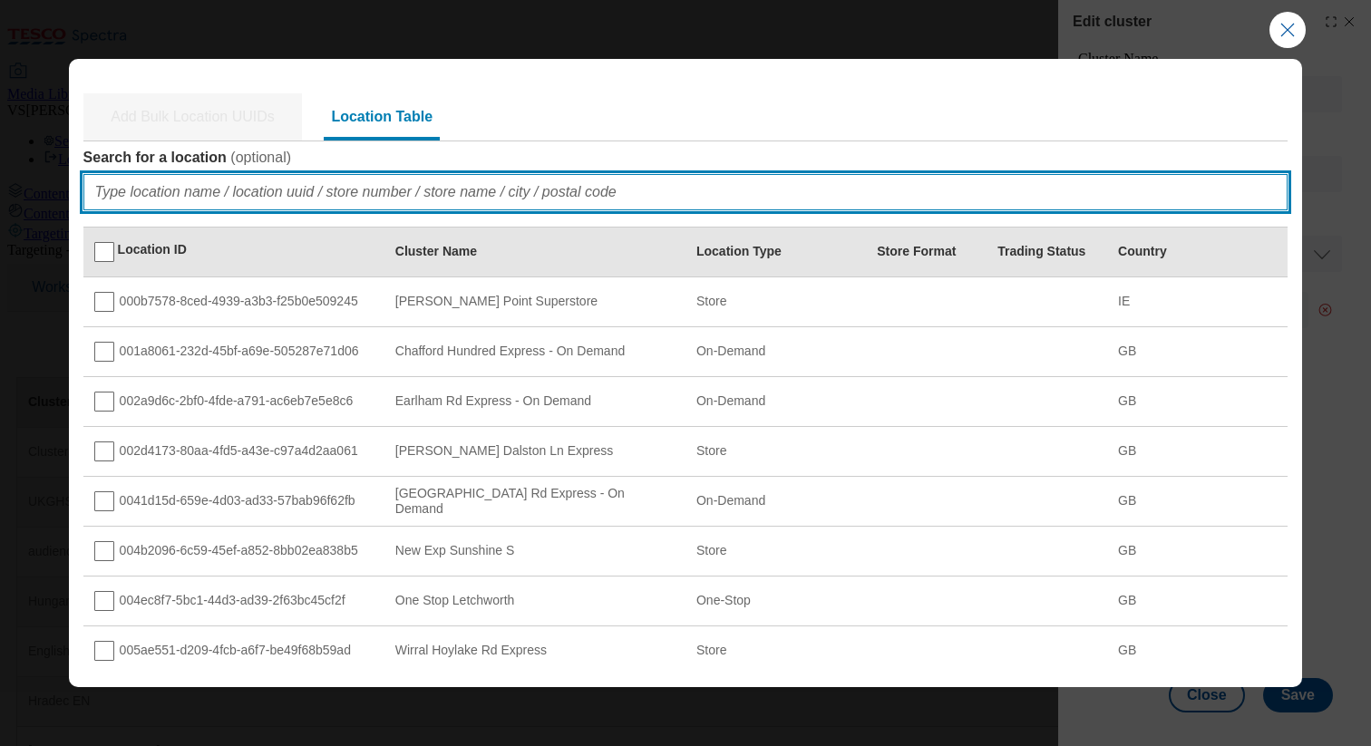
click at [202, 190] on input "Search for a location ( optional )" at bounding box center [685, 192] width 1205 height 36
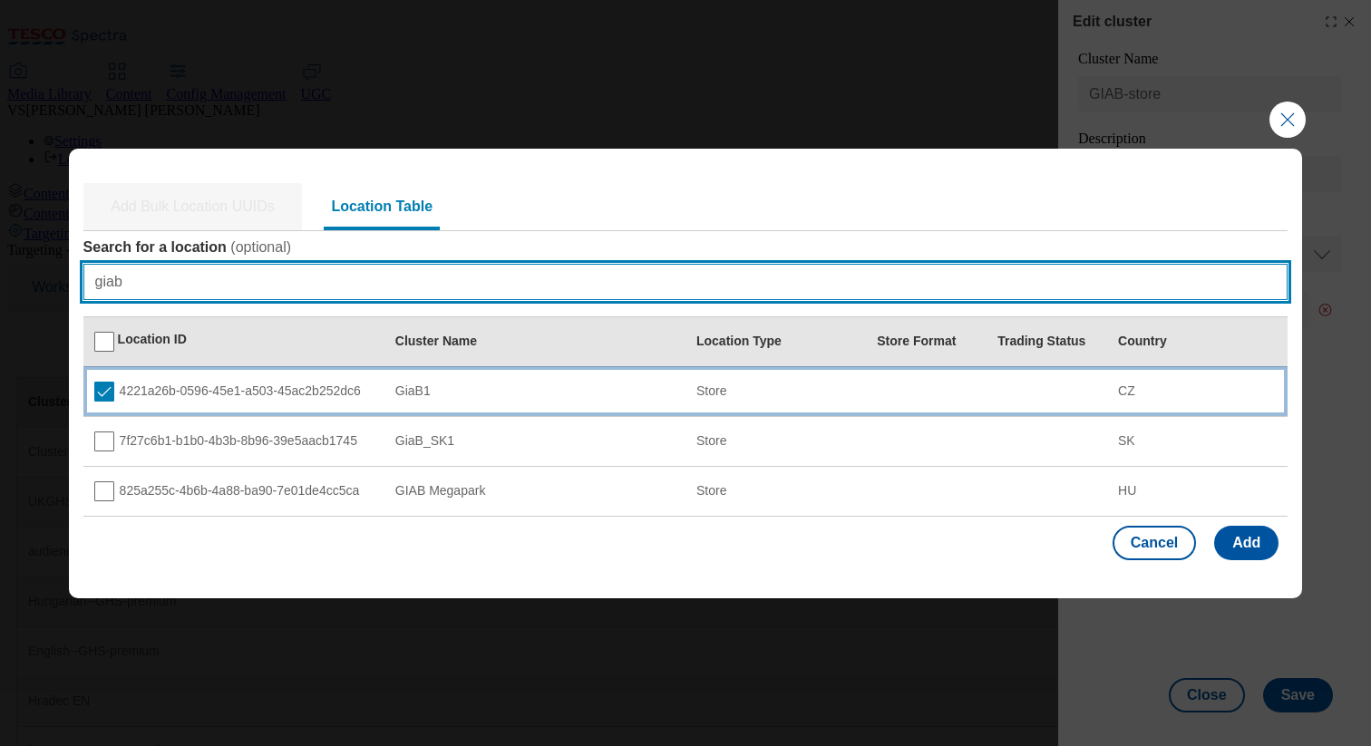
type input "giab"
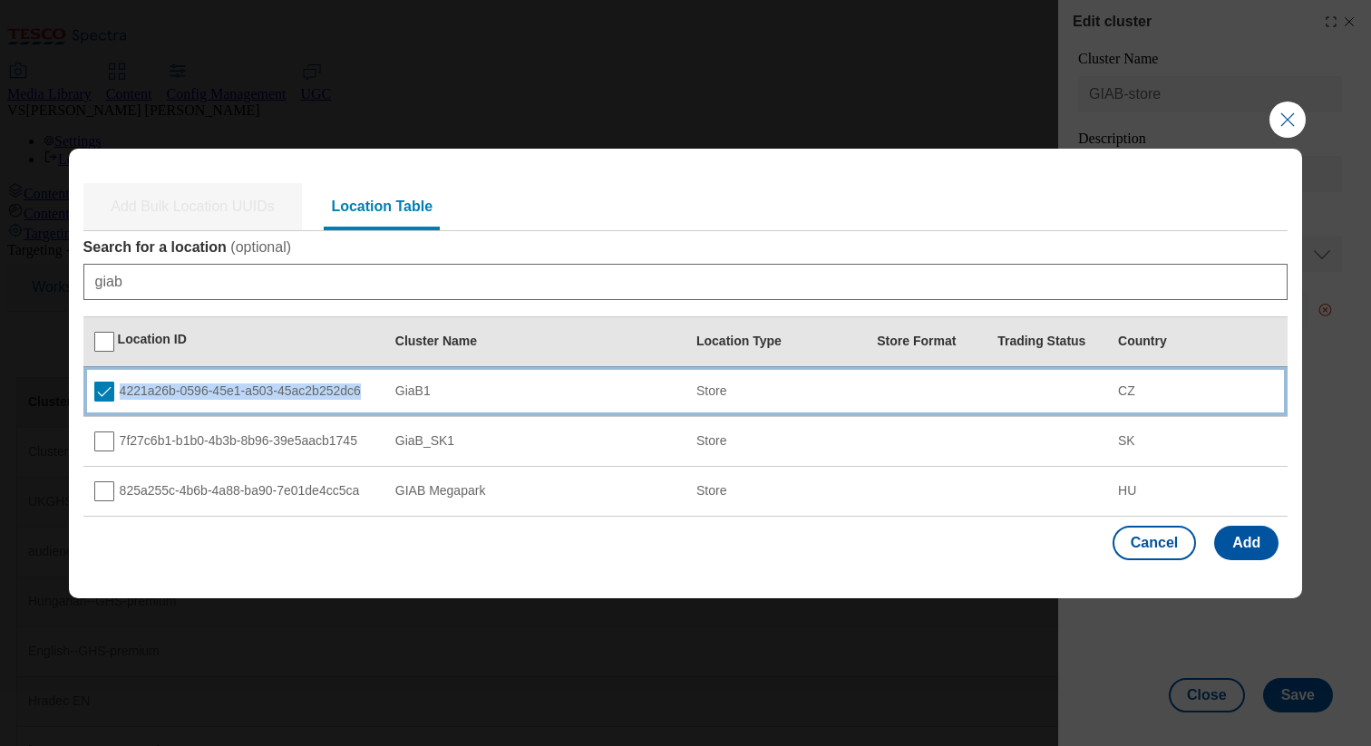
copy div "4221a26b-0596-45e1-a503-45ac2b252dc6"
drag, startPoint x: 370, startPoint y: 392, endPoint x: 361, endPoint y: 402, distance: 13.5
click at [361, 402] on td "4221a26b-0596-45e1-a503-45ac2b252dc6" at bounding box center [233, 391] width 301 height 50
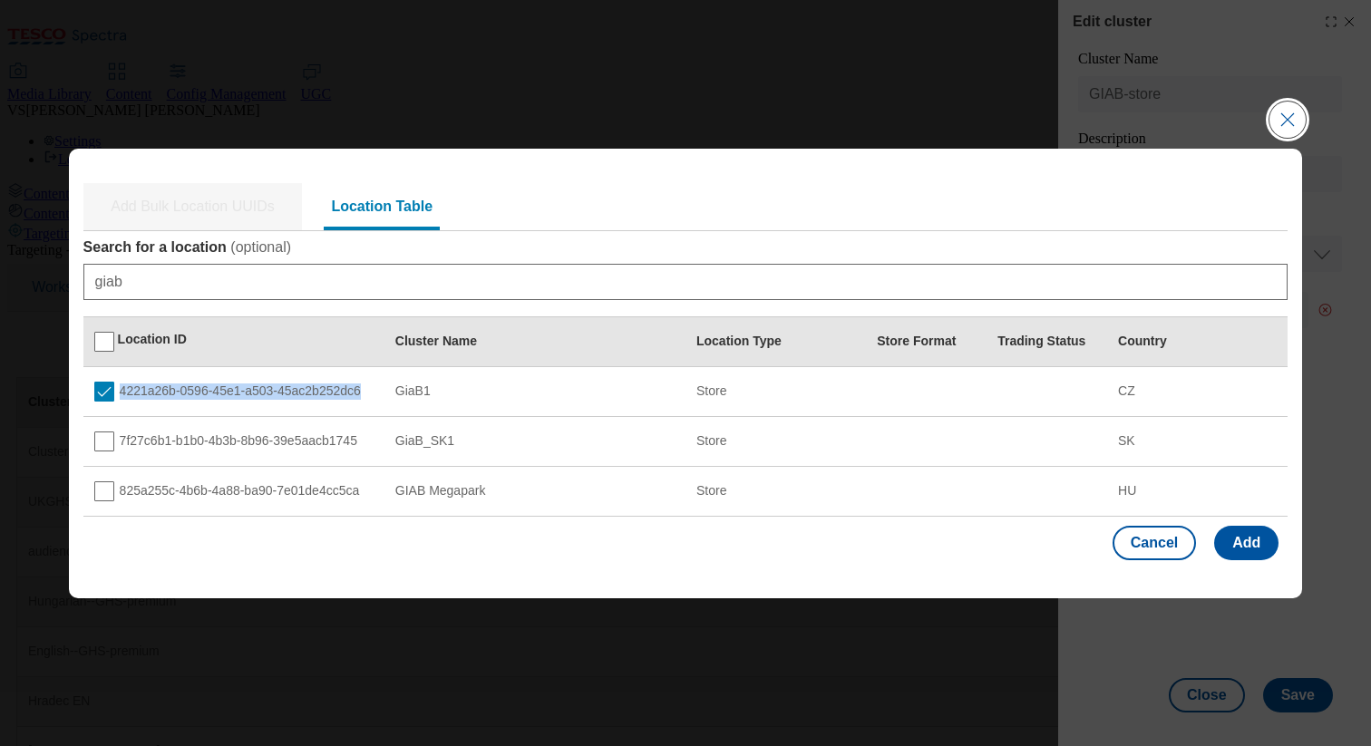
click at [1280, 114] on button "Close Modal" at bounding box center [1287, 120] width 36 height 36
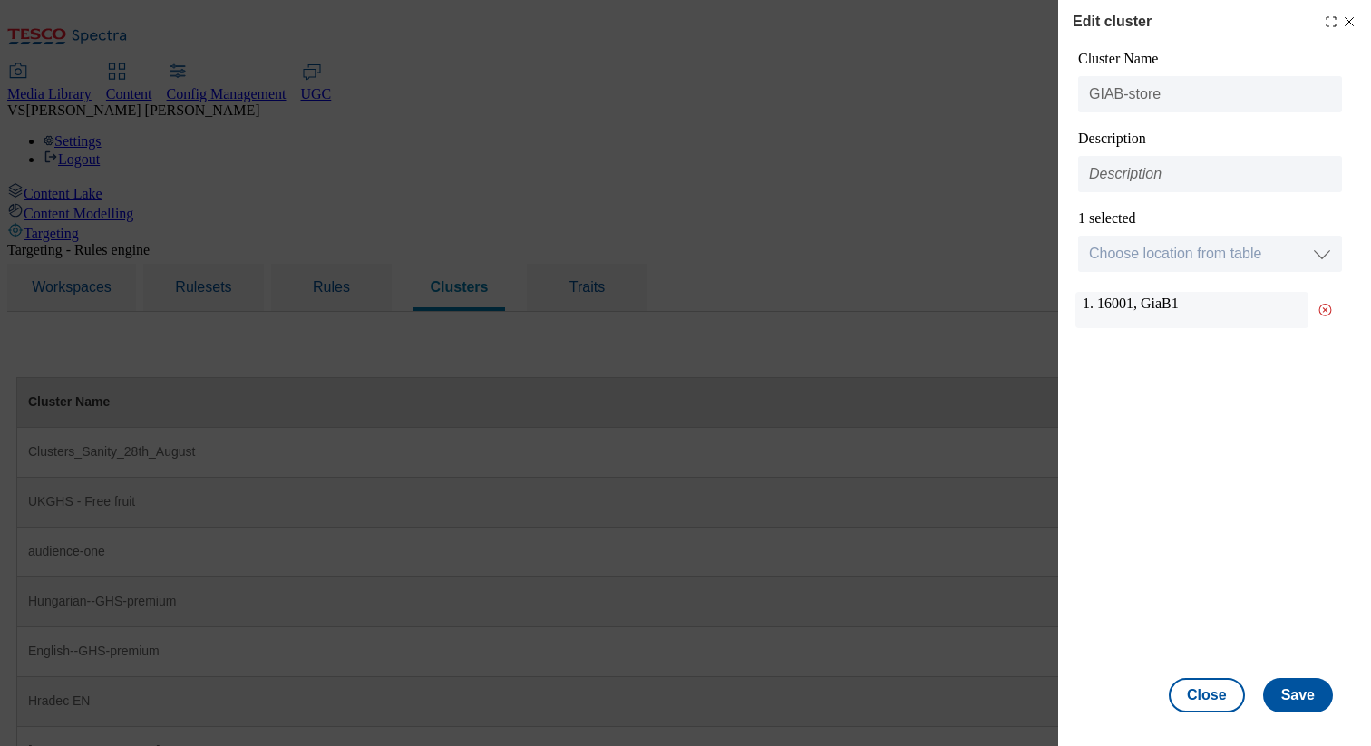
click at [1353, 20] on icon "Modal" at bounding box center [1349, 22] width 15 height 15
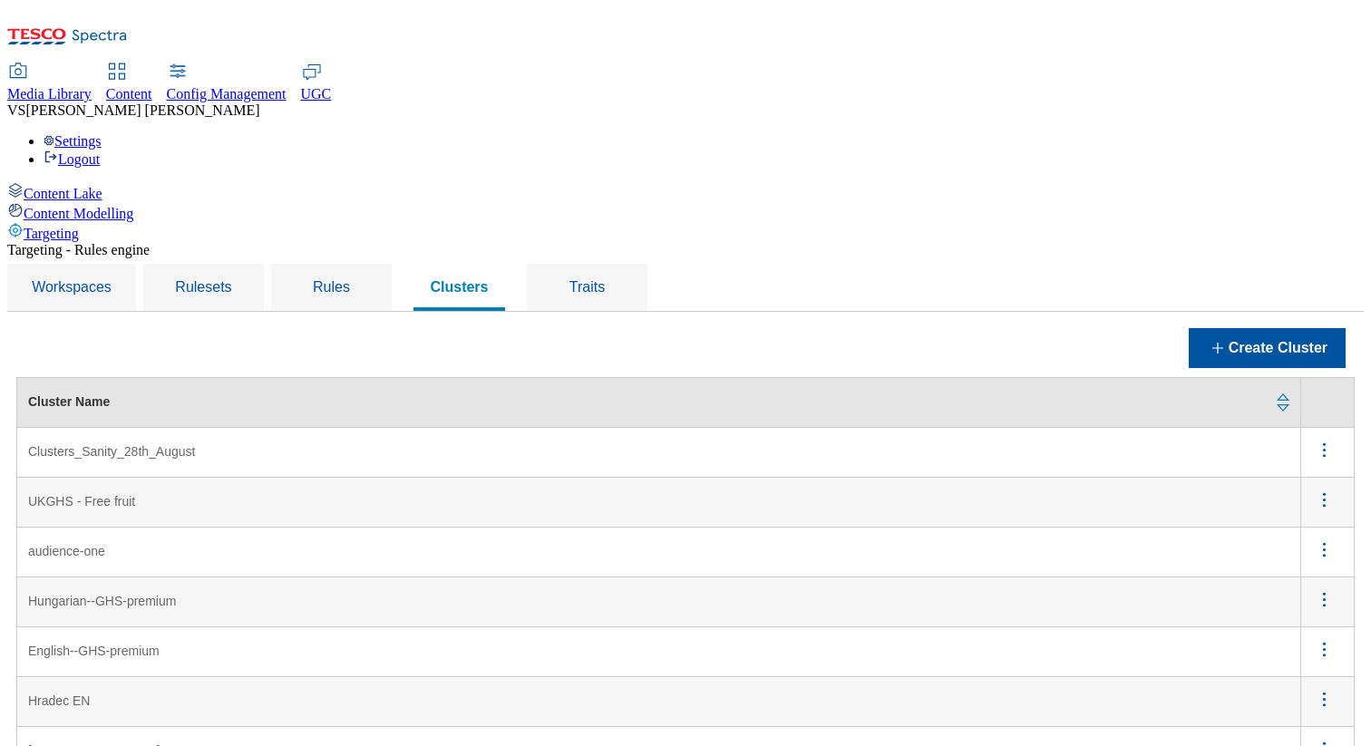
scroll to position [0, 0]
click at [350, 279] on span "Rules" at bounding box center [331, 286] width 37 height 15
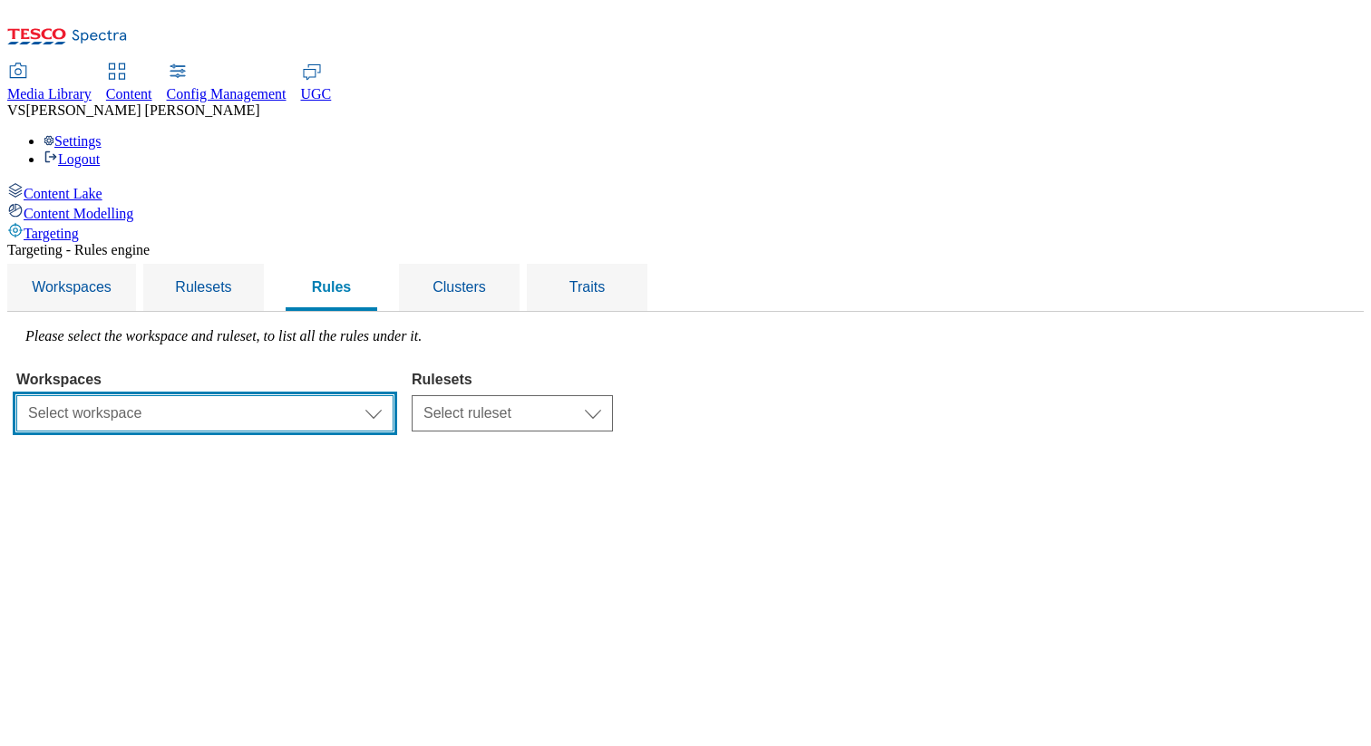
click at [352, 395] on select "Select workspace Test Targeting_28th_August_Sanity test 20th march Test_Sanity_…" at bounding box center [204, 413] width 377 height 36
select select "f510054f-adaa-4692-b570-80fa3897127a"
click at [245, 395] on select "Select workspace Test Targeting_28th_August_Sanity test 20th march Test_Sanity_…" at bounding box center [204, 413] width 377 height 36
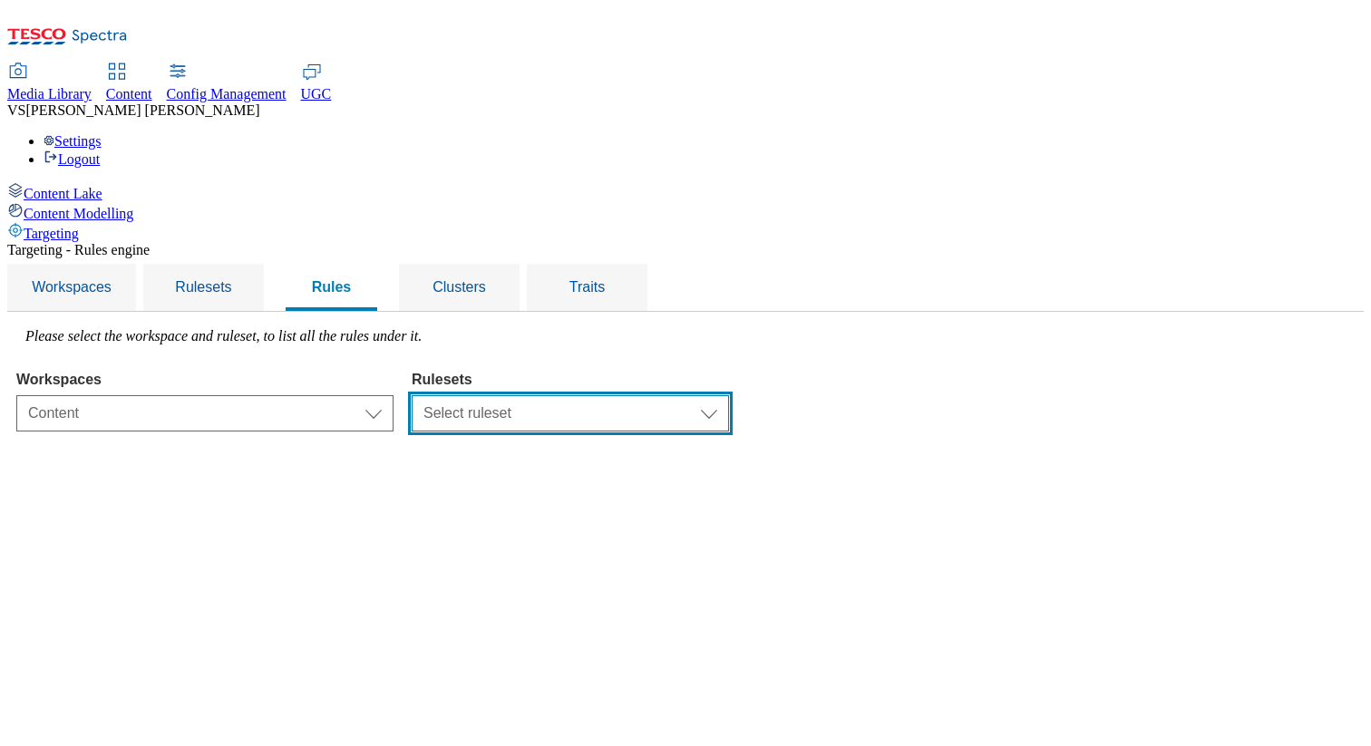
click at [729, 395] on select "Select ruleset CZ TEST HU ROI SK UK clubcard-roi clubcard-website customer-enga…" at bounding box center [570, 413] width 317 height 36
click at [639, 395] on select "Select ruleset CZ TEST HU ROI SK UK clubcard-roi clubcard-website customer-enga…" at bounding box center [570, 413] width 317 height 36
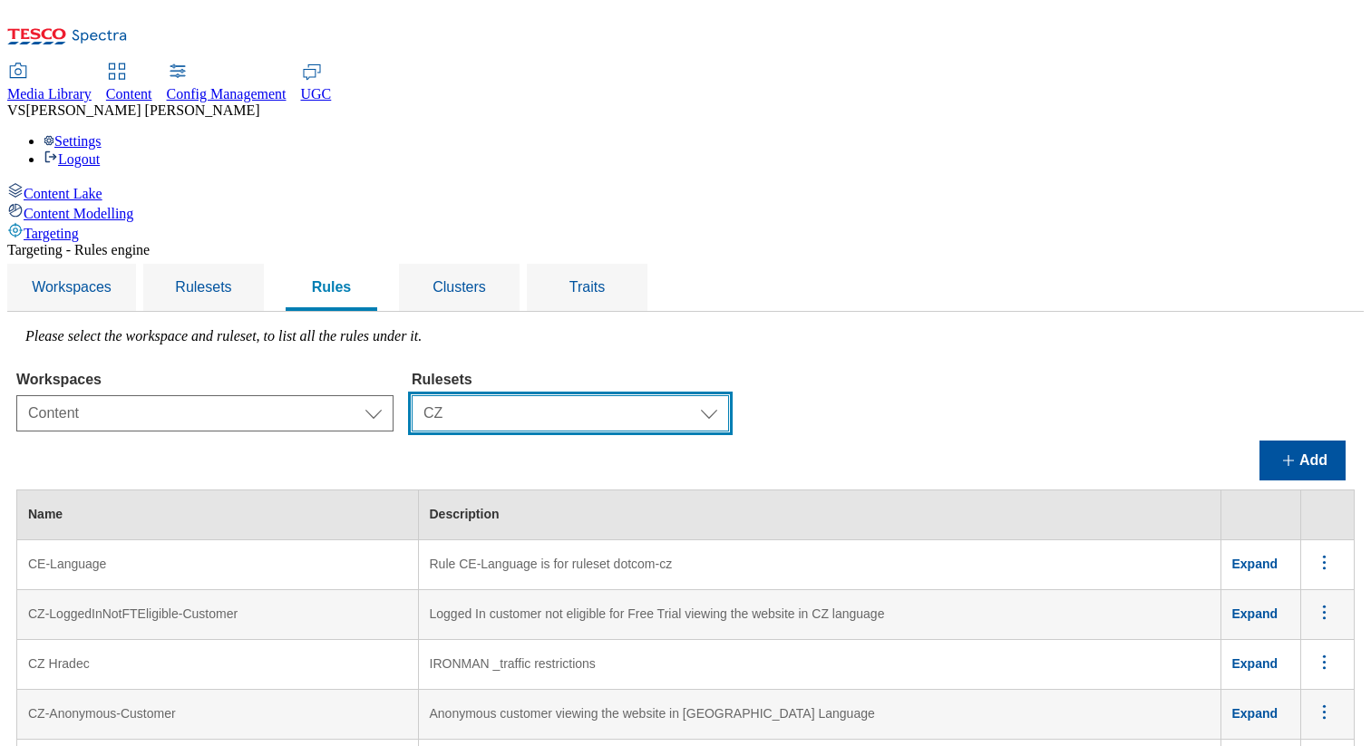
click at [707, 395] on select "Select ruleset CZ TEST HU ROI SK UK clubcard-roi clubcard-website customer-enga…" at bounding box center [570, 413] width 317 height 36
select select "9517e22c-2aac-4b0f-8e90-eaa8ecd1b41e"
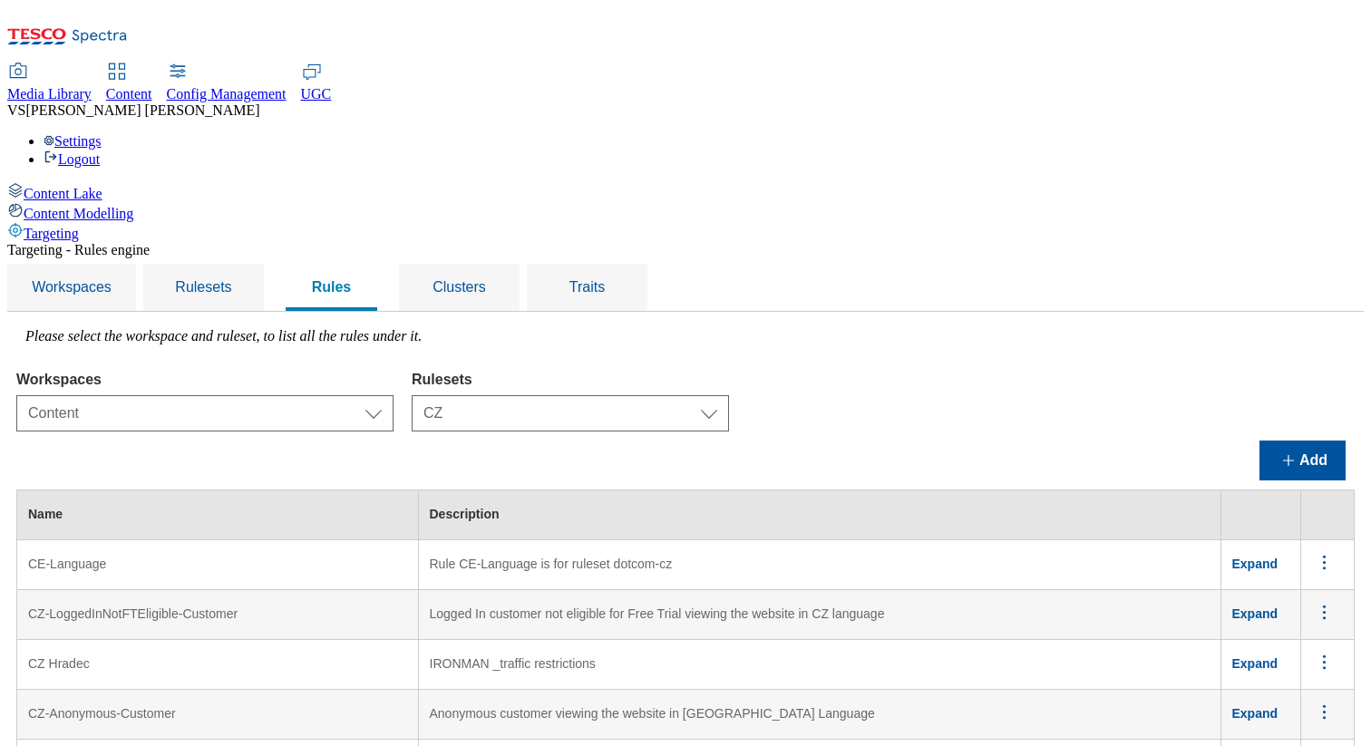
click at [639, 395] on select "Select ruleset CZ TEST HU ROI SK UK clubcard-roi clubcard-website customer-enga…" at bounding box center [570, 413] width 317 height 36
click at [1018, 363] on div "Workspaces Select workspace Test Targeting_28th_August_Sanity test 20th march T…" at bounding box center [685, 397] width 1338 height 69
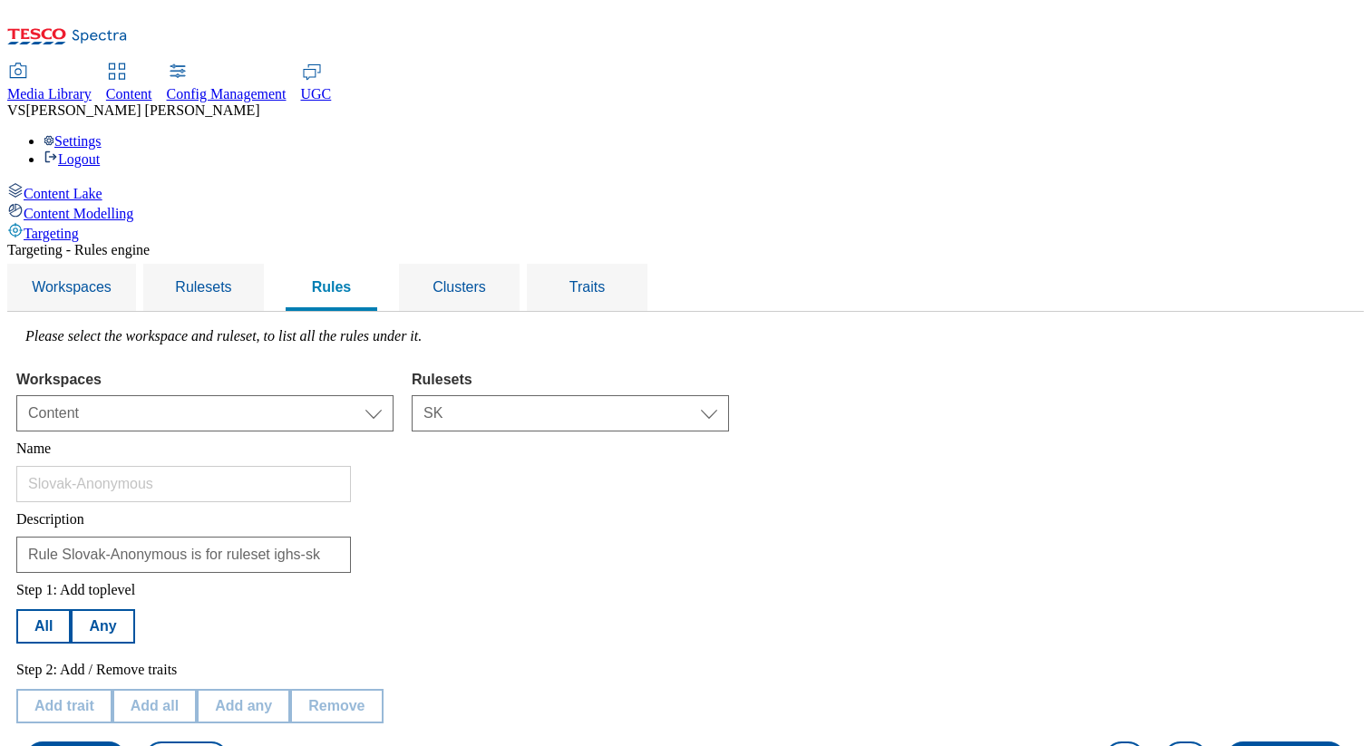
scroll to position [186, 0]
click at [351, 537] on input "Rule Slovak-Anonymous is for ruleset ighs-sk" at bounding box center [183, 555] width 335 height 36
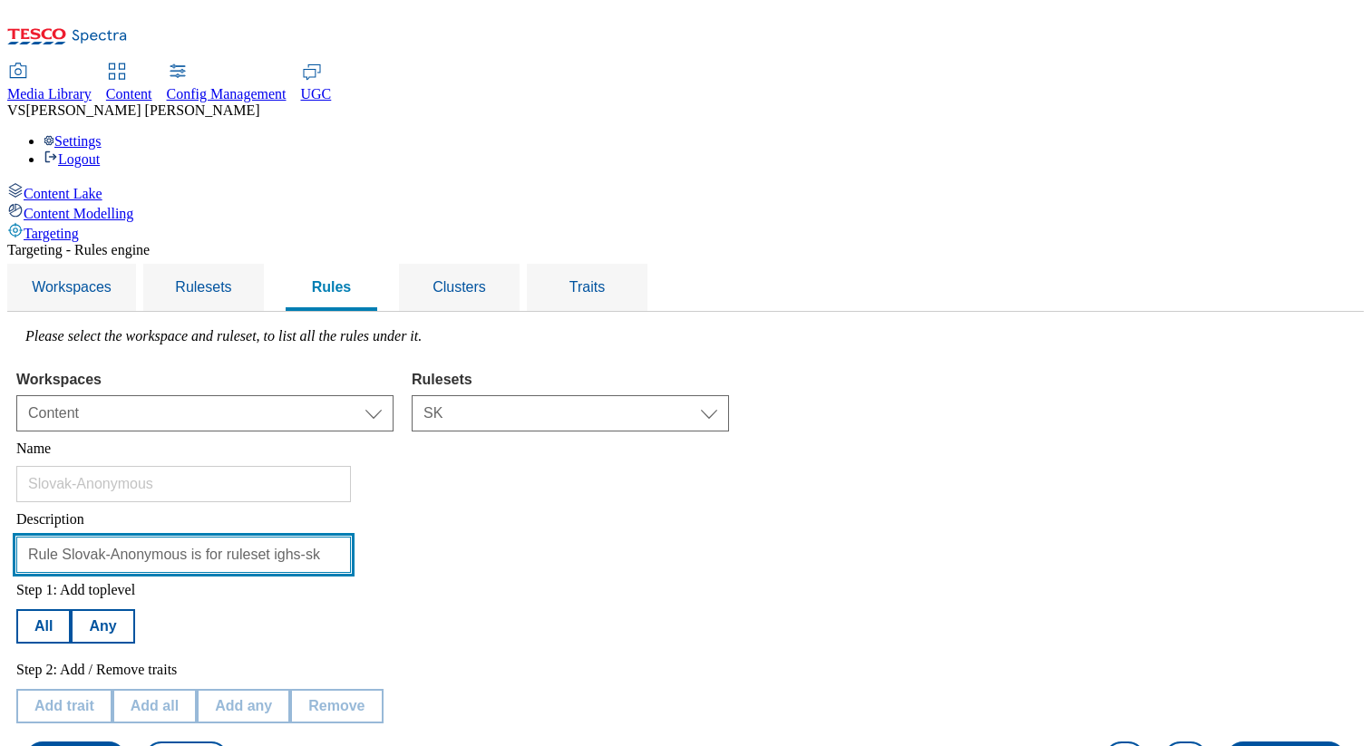
click at [351, 537] on input "Rule Slovak-Anonymous is for ruleset ighs-sk" at bounding box center [183, 555] width 335 height 36
